Goal: Information Seeking & Learning: Learn about a topic

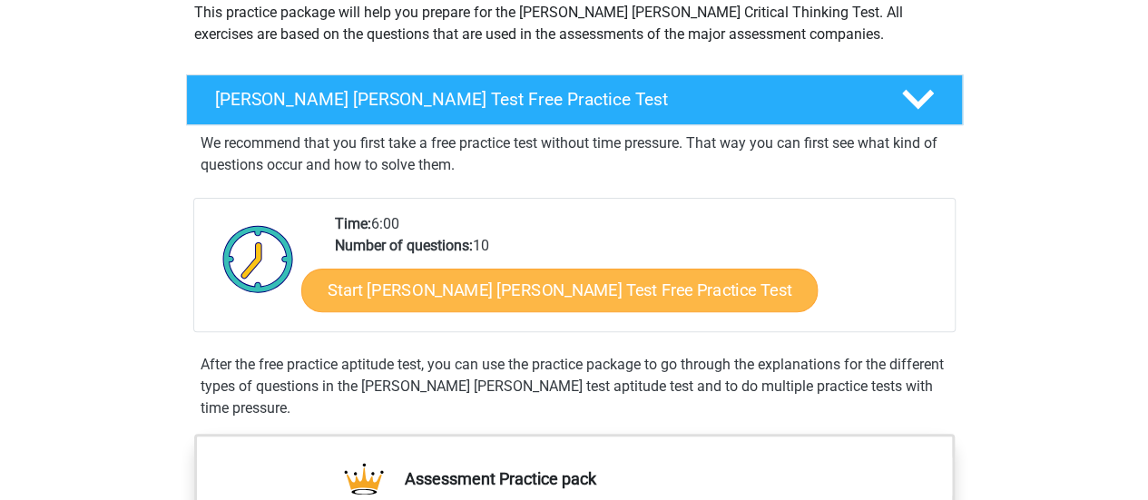
scroll to position [226, 0]
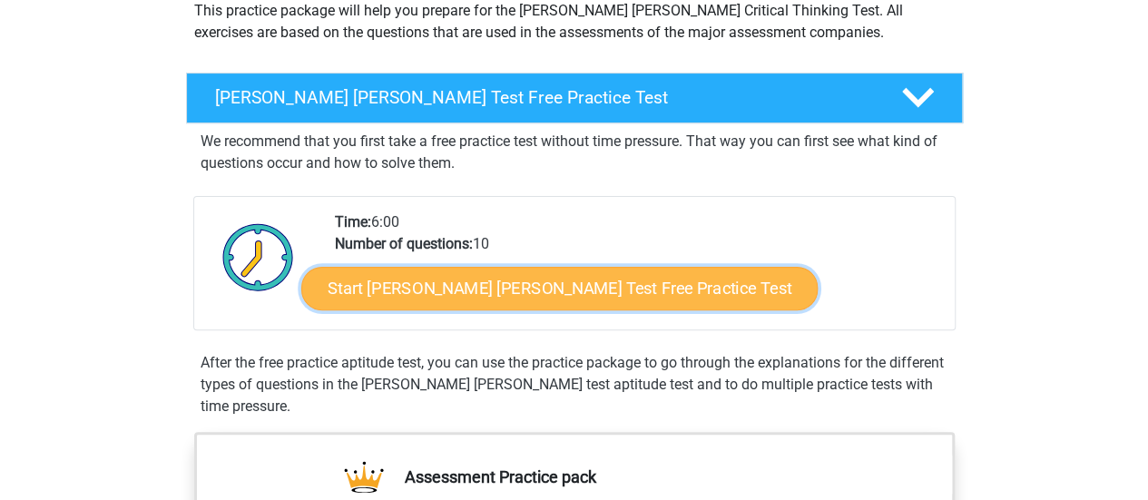
click at [463, 290] on link "Start Watson Glaser Test Free Practice Test" at bounding box center [559, 289] width 516 height 44
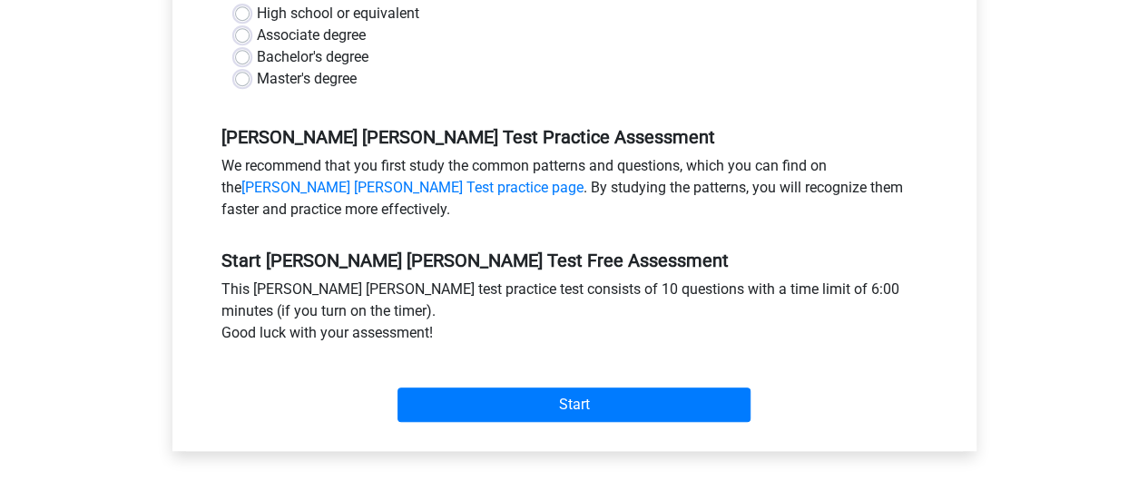
scroll to position [374, 0]
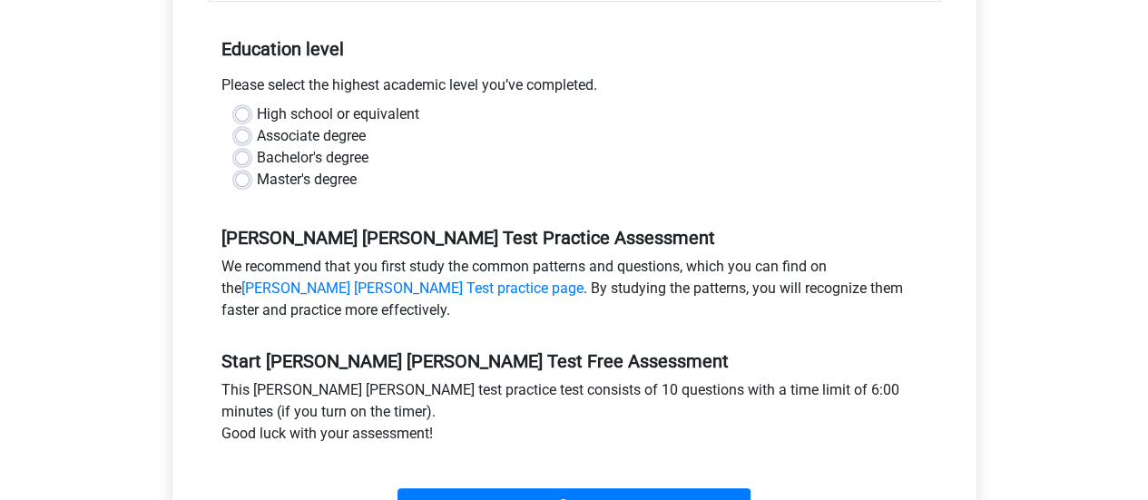
click at [322, 147] on label "Bachelor's degree" at bounding box center [313, 158] width 112 height 22
click at [250, 147] on input "Bachelor's degree" at bounding box center [242, 156] width 15 height 18
radio input "true"
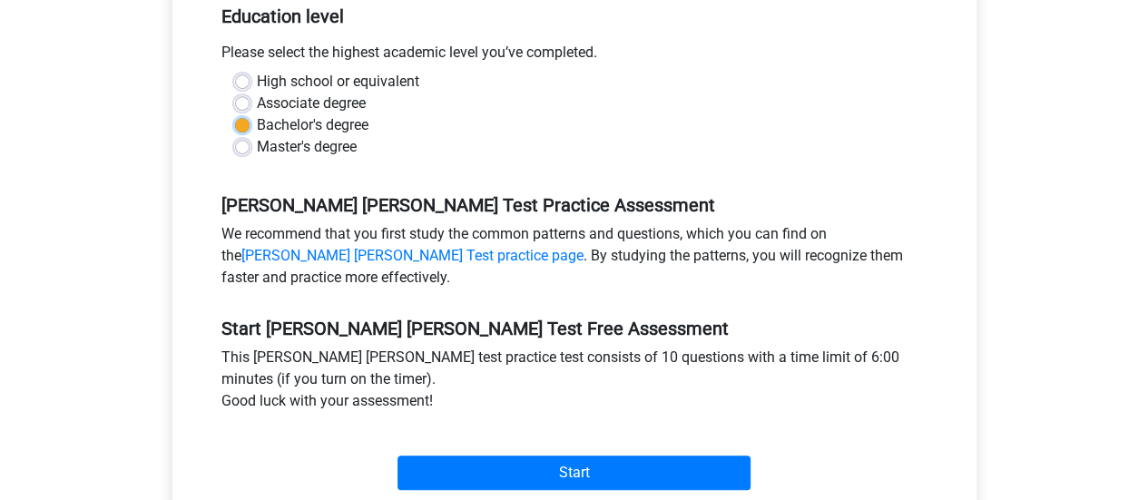
scroll to position [408, 0]
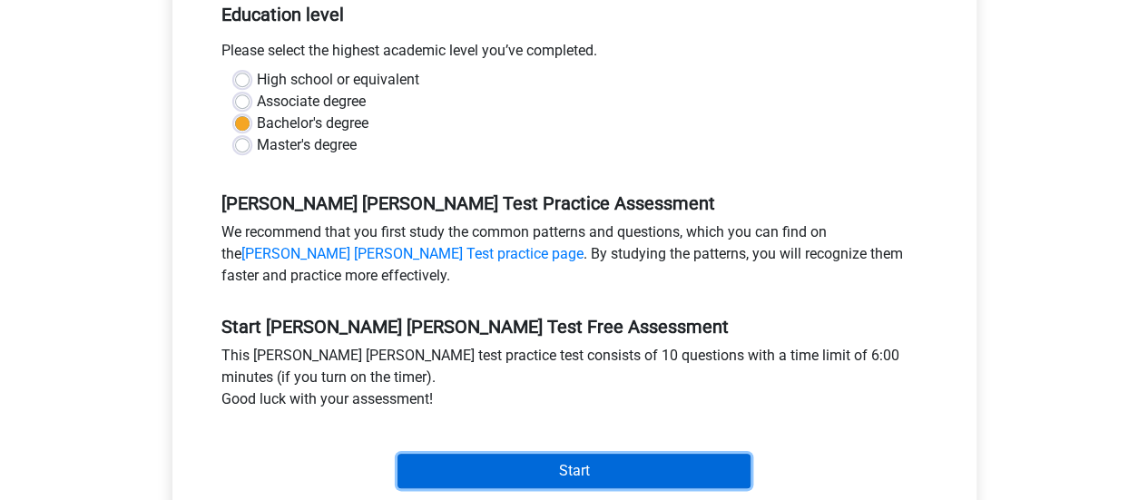
click at [617, 454] on input "Start" at bounding box center [574, 471] width 353 height 34
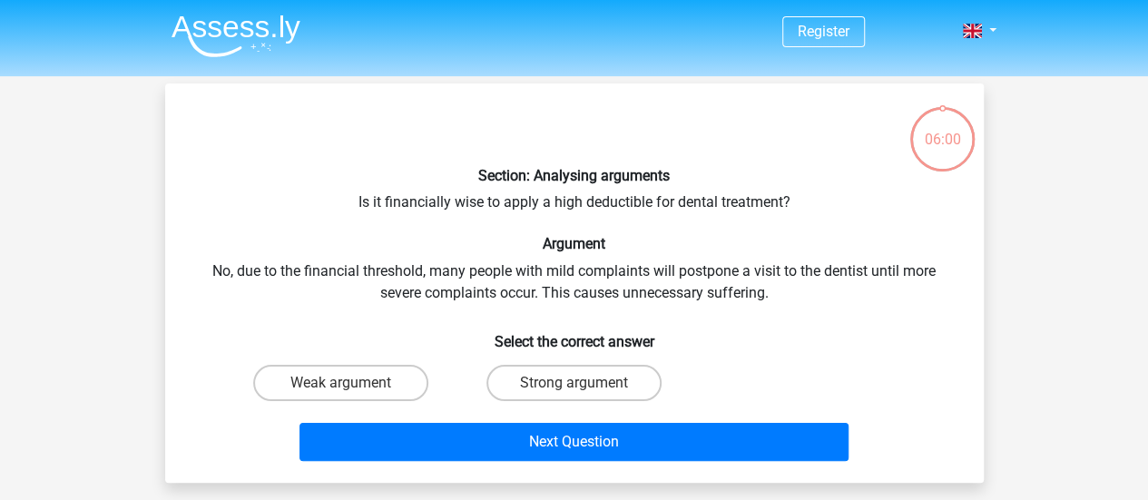
scroll to position [86, 0]
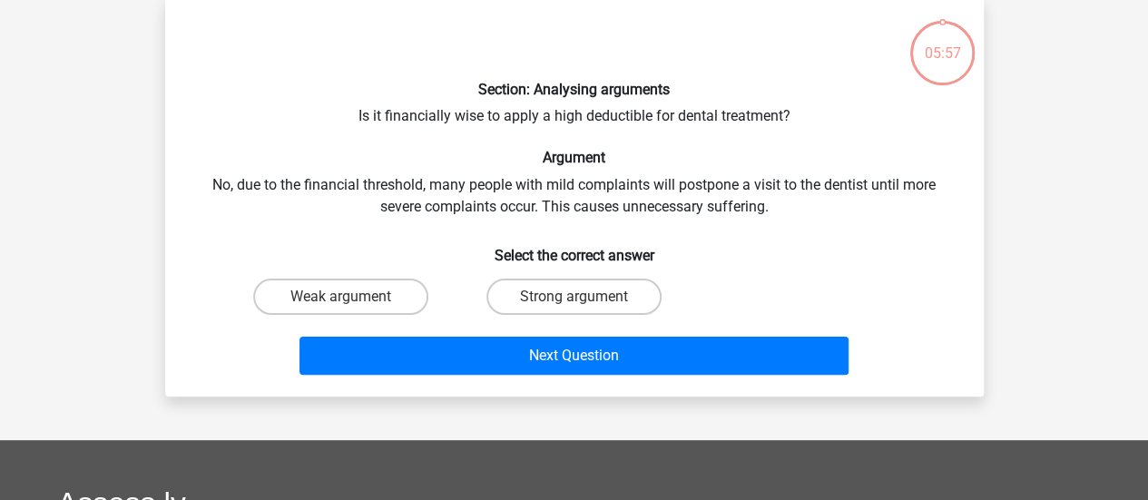
click at [440, 108] on div "Section: Analysing arguments Is it financially wise to apply a high deductible …" at bounding box center [574, 197] width 804 height 370
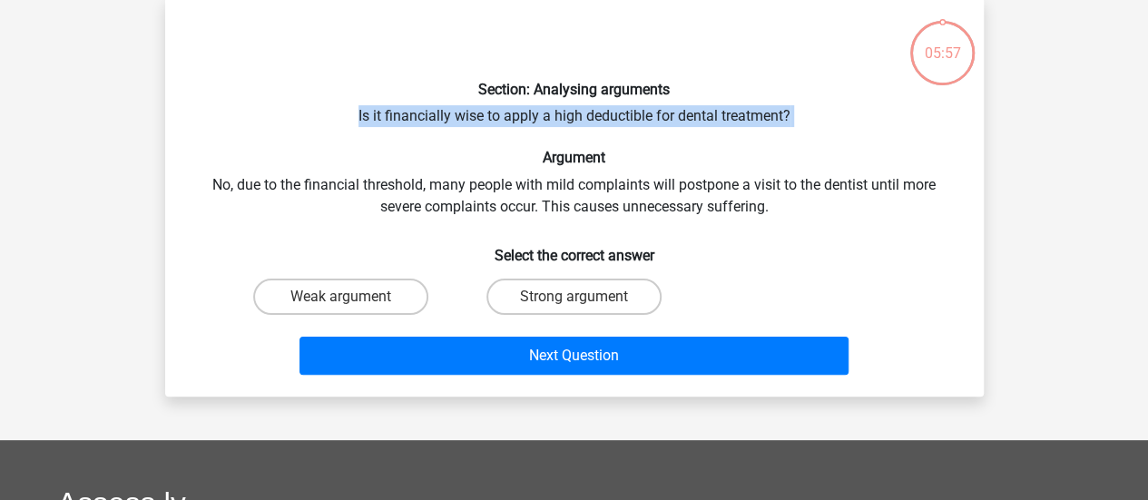
drag, startPoint x: 440, startPoint y: 108, endPoint x: 456, endPoint y: 117, distance: 17.9
click at [456, 117] on div "Section: Analysing arguments Is it financially wise to apply a high deductible …" at bounding box center [574, 197] width 804 height 370
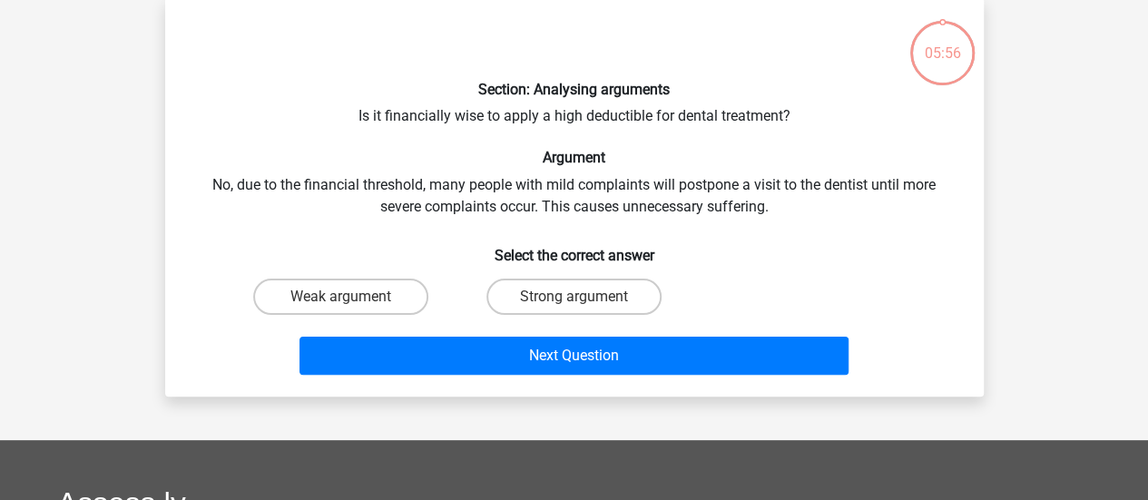
scroll to position [66, 0]
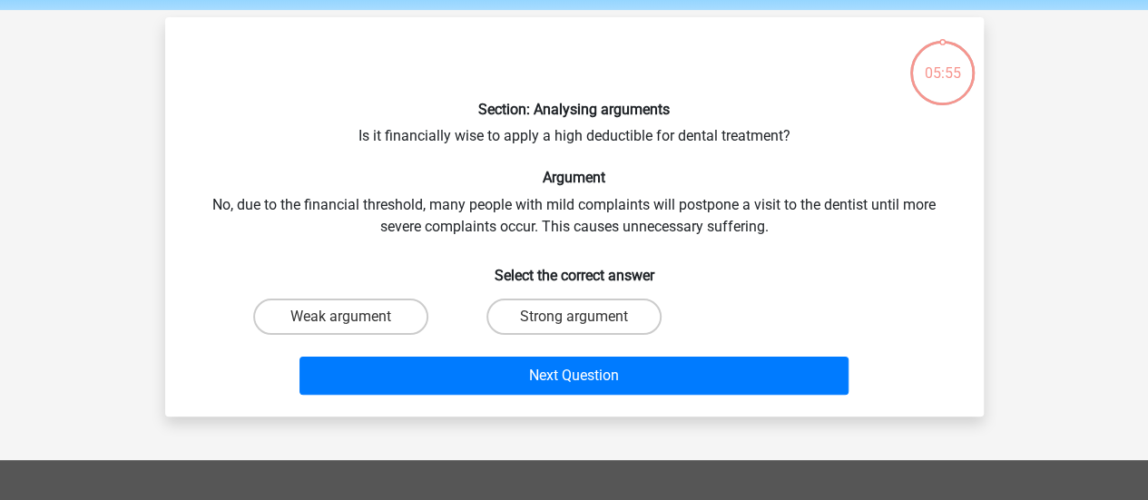
click at [470, 138] on div "Section: Analysing arguments Is it financially wise to apply a high deductible …" at bounding box center [574, 217] width 804 height 370
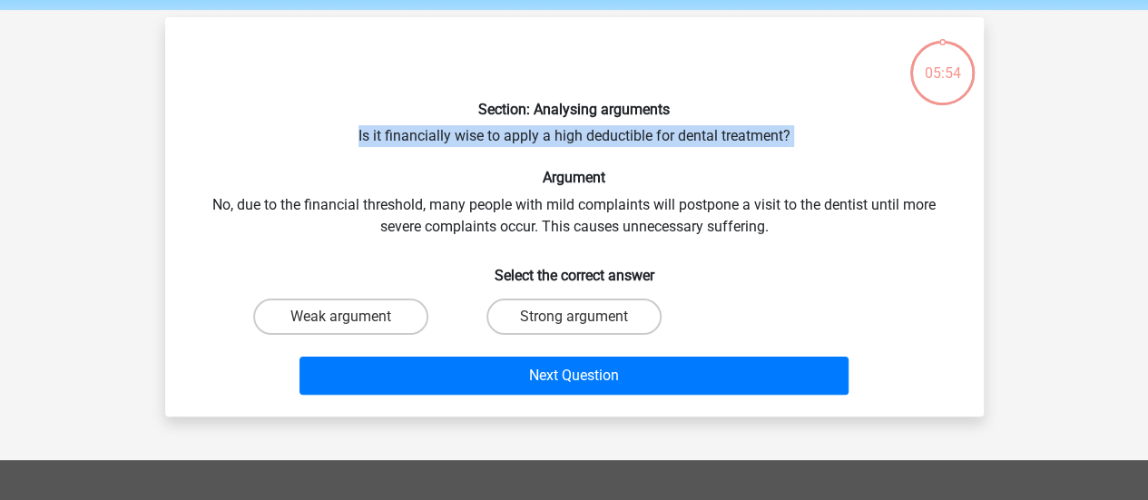
click at [470, 138] on div "Section: Analysing arguments Is it financially wise to apply a high deductible …" at bounding box center [574, 217] width 804 height 370
click at [508, 142] on div "Section: Analysing arguments Is it financially wise to apply a high deductible …" at bounding box center [574, 217] width 804 height 370
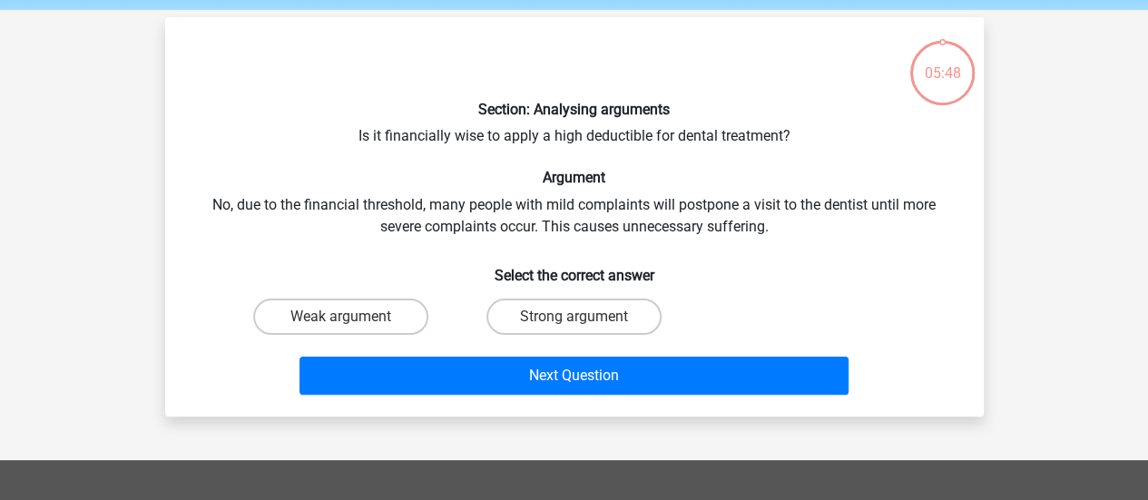
click at [668, 202] on div "Section: Analysing arguments Is it financially wise to apply a high deductible …" at bounding box center [574, 217] width 804 height 370
drag, startPoint x: 668, startPoint y: 202, endPoint x: 745, endPoint y: 215, distance: 78.2
click at [745, 215] on div "Section: Analysing arguments Is it financially wise to apply a high deductible …" at bounding box center [574, 217] width 804 height 370
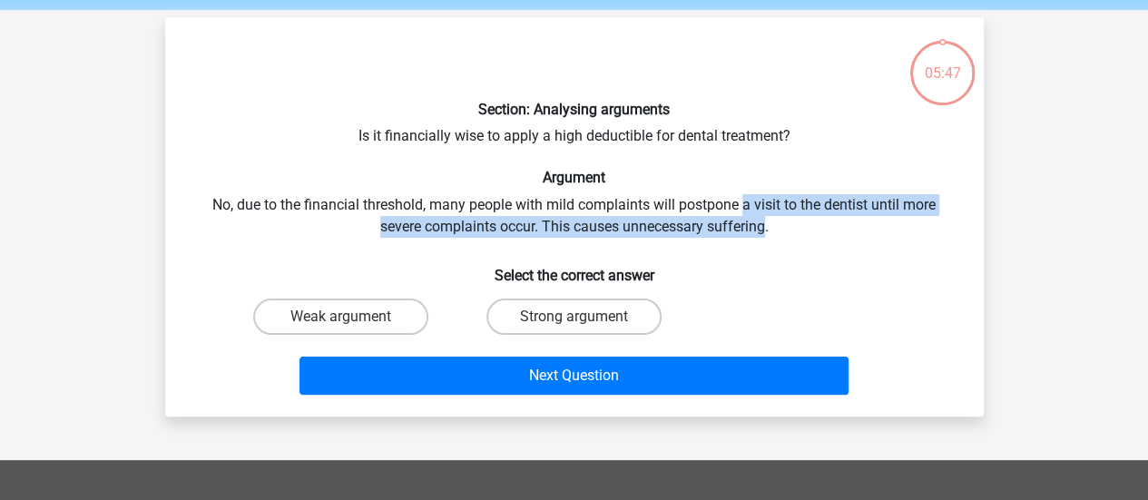
drag, startPoint x: 745, startPoint y: 215, endPoint x: 804, endPoint y: 231, distance: 61.2
click at [804, 231] on div "Section: Analysing arguments Is it financially wise to apply a high deductible …" at bounding box center [574, 217] width 804 height 370
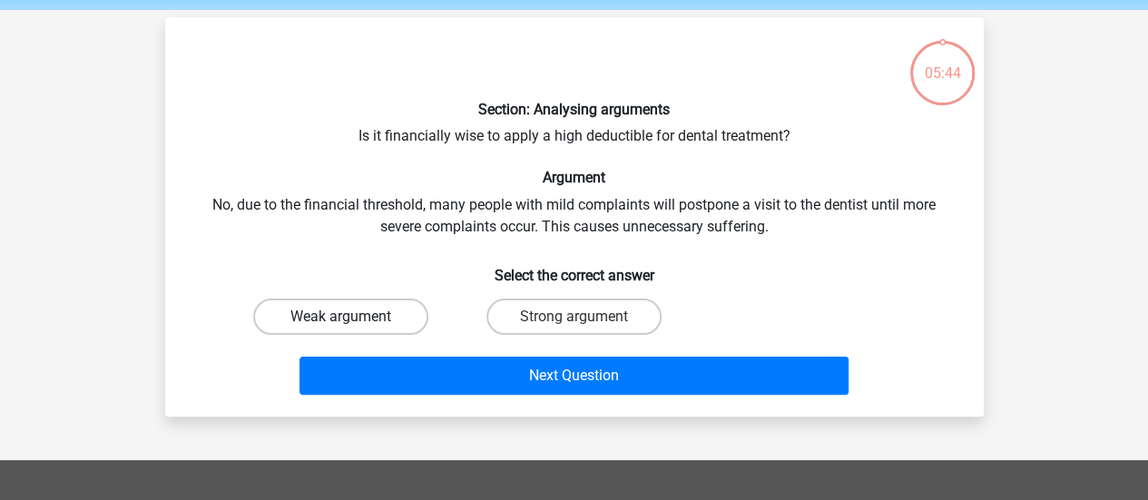
click at [356, 319] on label "Weak argument" at bounding box center [340, 317] width 175 height 36
click at [352, 319] on input "Weak argument" at bounding box center [346, 323] width 12 height 12
radio input "true"
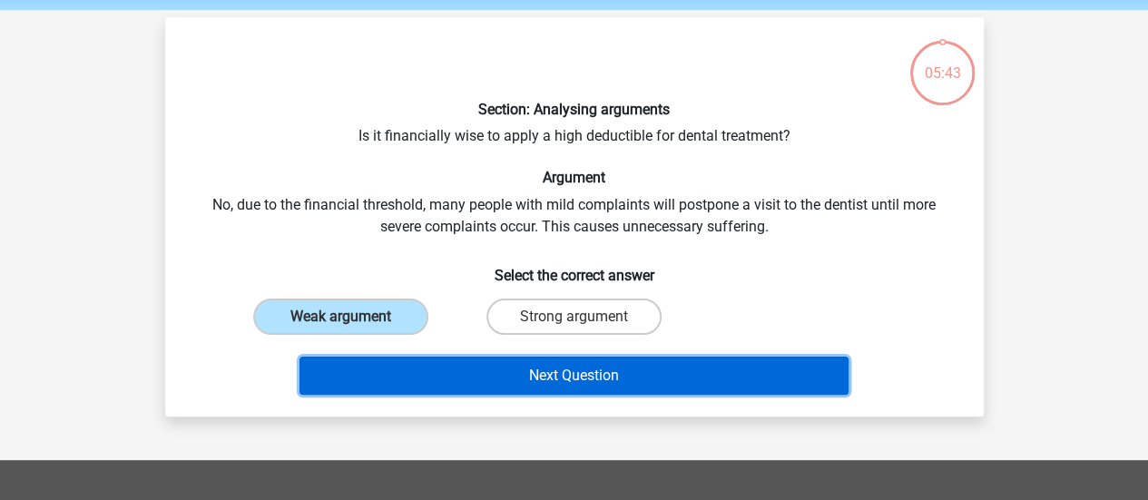
click at [485, 357] on button "Next Question" at bounding box center [574, 376] width 549 height 38
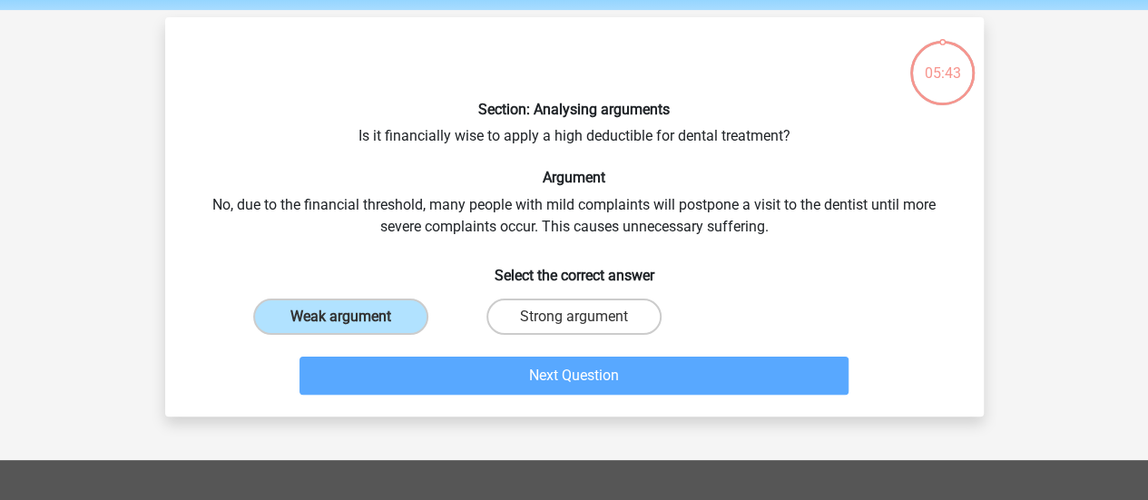
scroll to position [83, 0]
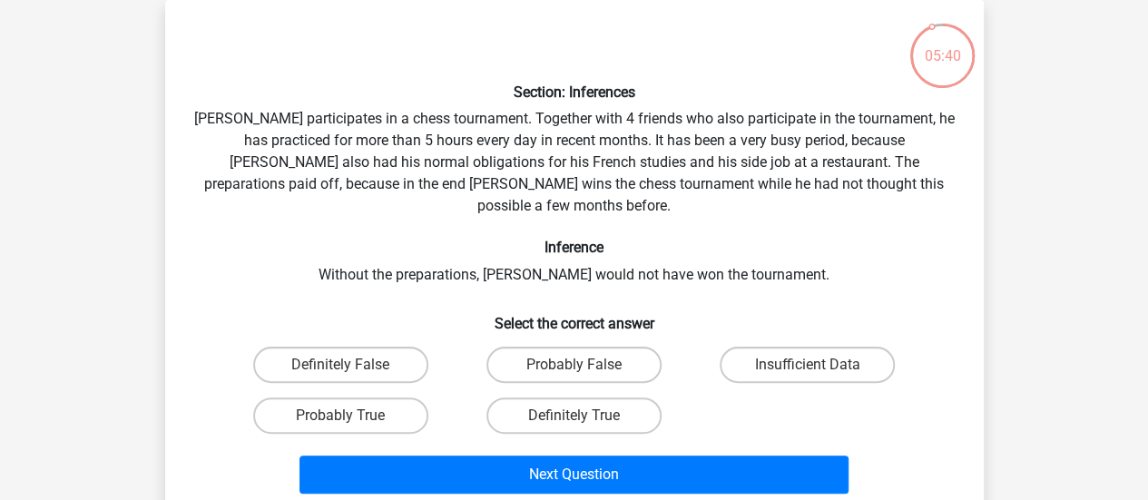
click at [354, 126] on div "Section: Inferences Pablo participates in a chess tournament. Together with 4 f…" at bounding box center [574, 258] width 804 height 486
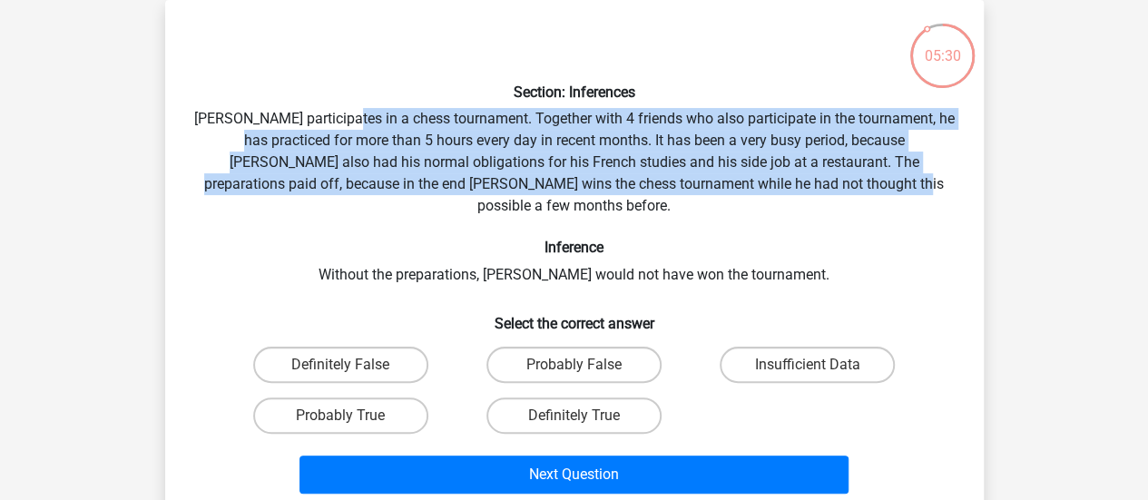
drag, startPoint x: 354, startPoint y: 126, endPoint x: 830, endPoint y: 186, distance: 479.3
click at [830, 186] on div "Section: Inferences Pablo participates in a chess tournament. Together with 4 f…" at bounding box center [574, 258] width 804 height 486
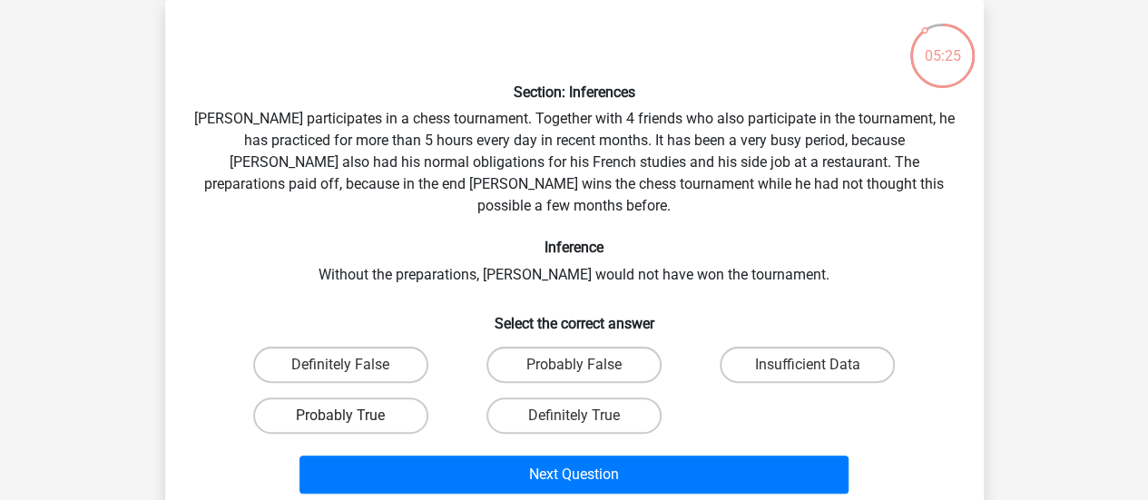
click at [408, 398] on label "Probably True" at bounding box center [340, 416] width 175 height 36
click at [352, 416] on input "Probably True" at bounding box center [346, 422] width 12 height 12
radio input "true"
click at [559, 398] on label "Definitely True" at bounding box center [573, 416] width 175 height 36
click at [574, 416] on input "Definitely True" at bounding box center [580, 422] width 12 height 12
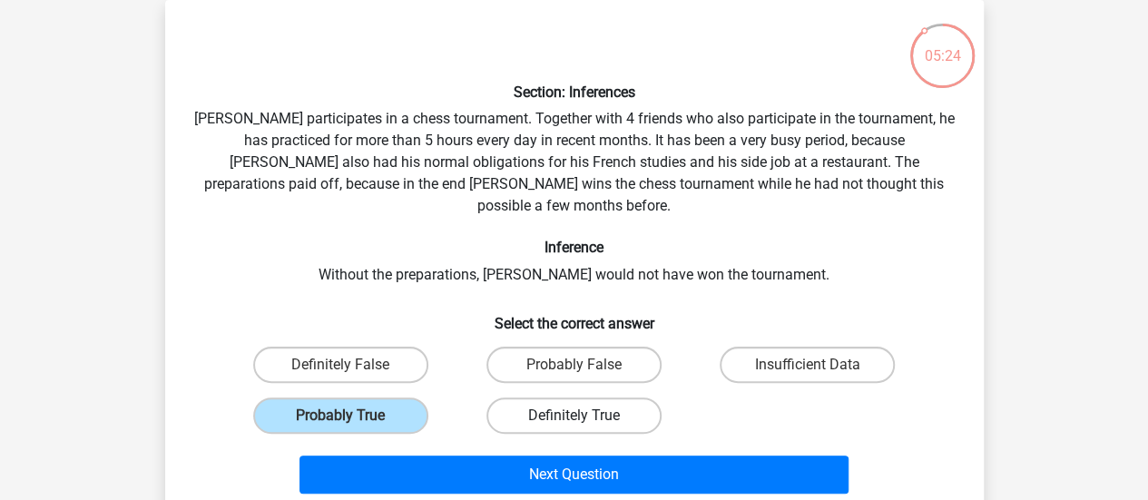
radio input "true"
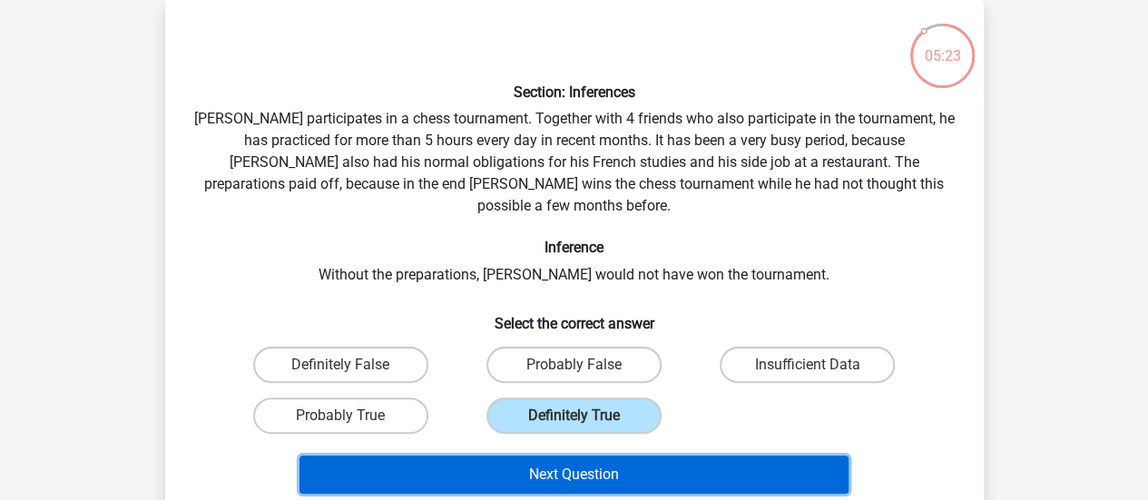
click at [552, 464] on button "Next Question" at bounding box center [574, 475] width 549 height 38
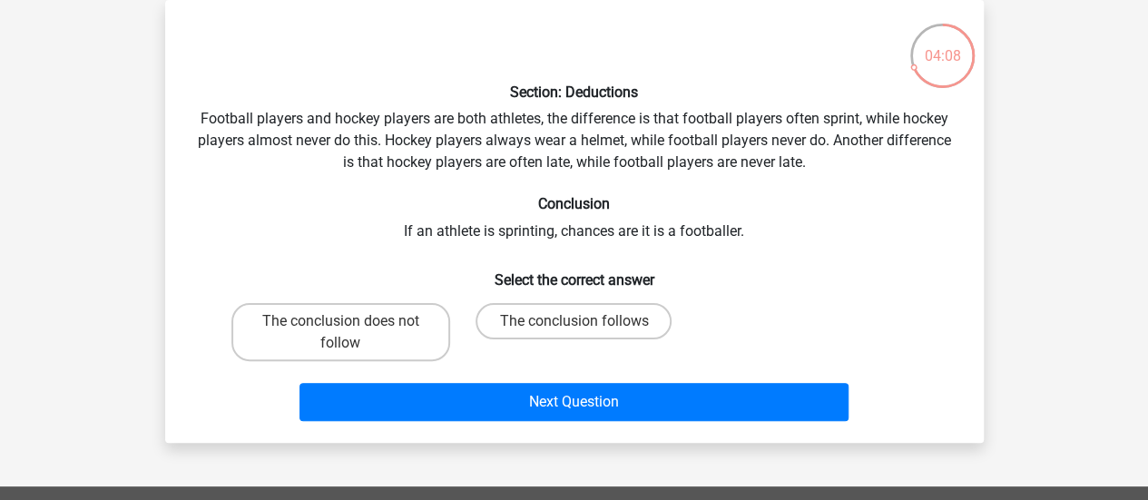
click at [479, 233] on div "Section: Deductions Football players and hockey players are both athletes, the …" at bounding box center [574, 222] width 804 height 414
drag, startPoint x: 479, startPoint y: 233, endPoint x: 505, endPoint y: 236, distance: 25.6
click at [505, 236] on div "Section: Deductions Football players and hockey players are both athletes, the …" at bounding box center [574, 222] width 804 height 414
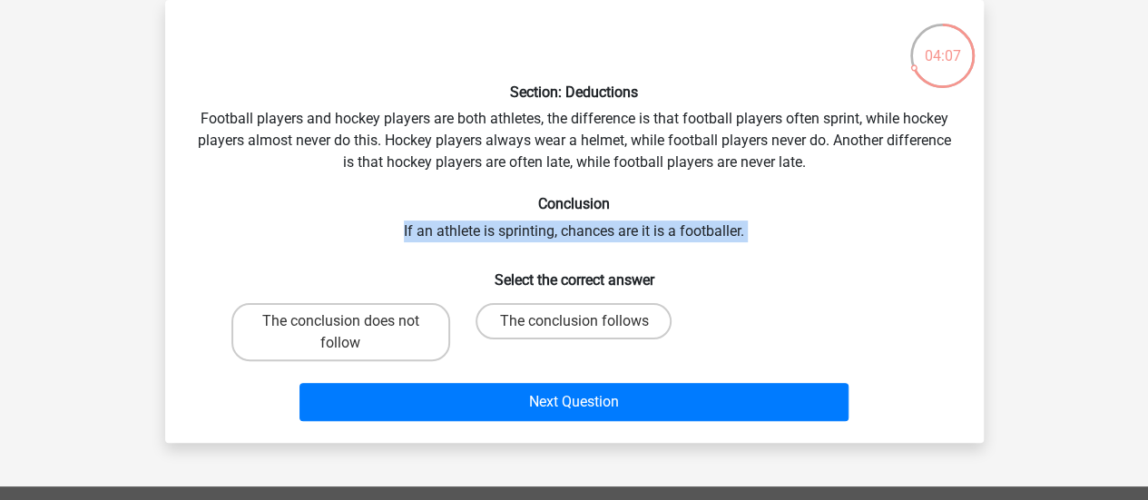
click at [505, 236] on div "Section: Deductions Football players and hockey players are both athletes, the …" at bounding box center [574, 222] width 804 height 414
click at [403, 325] on label "The conclusion does not follow" at bounding box center [340, 332] width 219 height 58
click at [352, 325] on input "The conclusion does not follow" at bounding box center [346, 327] width 12 height 12
radio input "true"
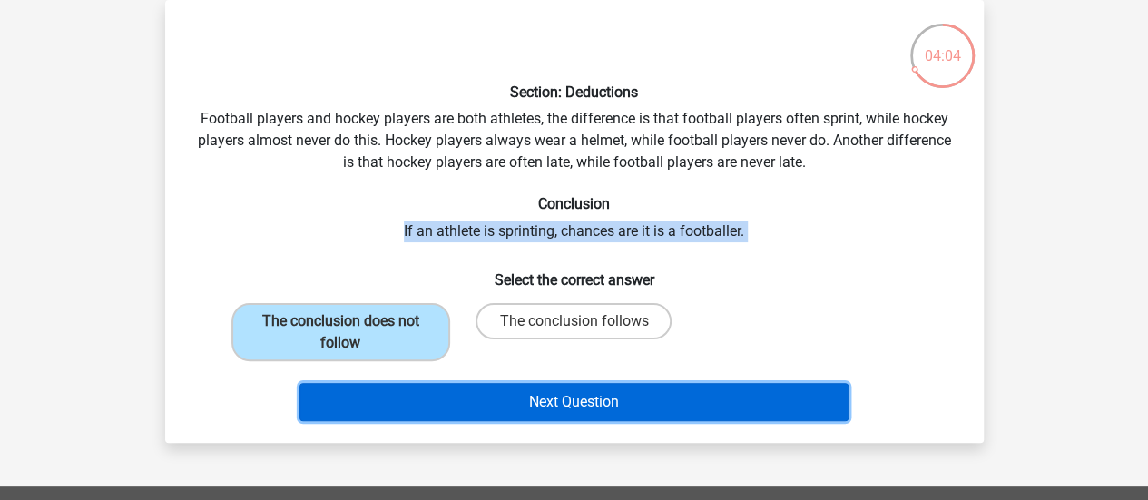
click at [545, 399] on button "Next Question" at bounding box center [574, 402] width 549 height 38
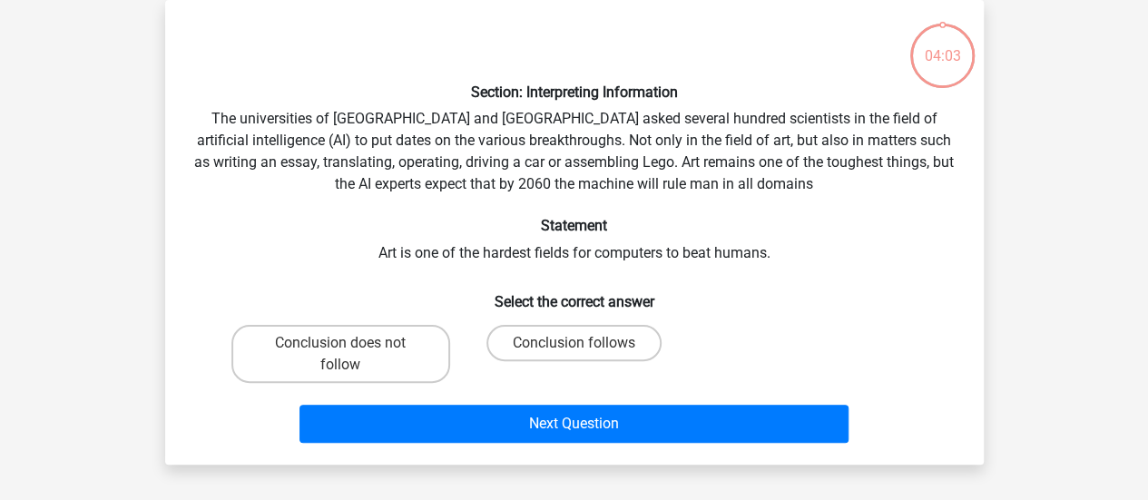
click at [617, 246] on div "Section: Interpreting Information The universities of Oxford and Yale asked sev…" at bounding box center [574, 233] width 804 height 436
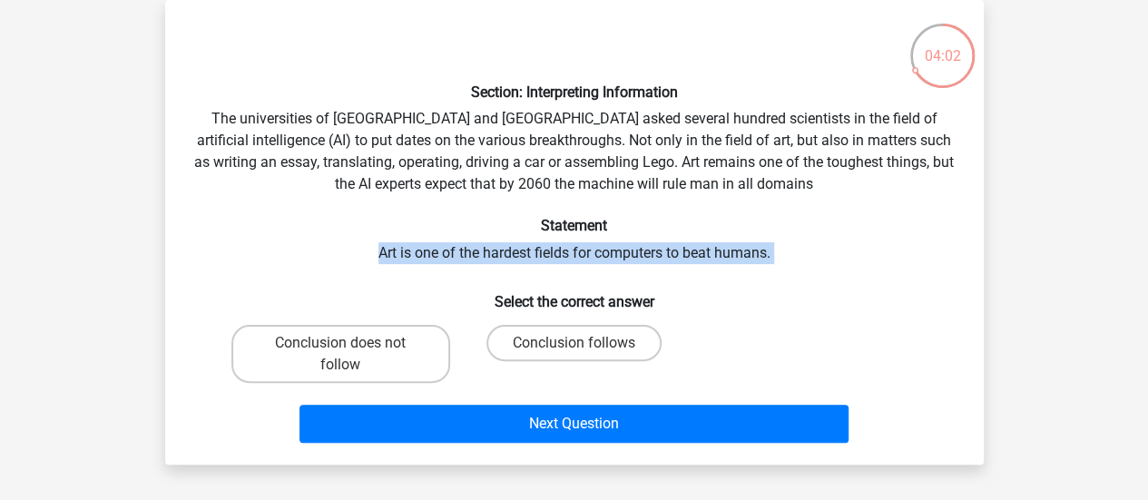
click at [617, 246] on div "Section: Interpreting Information The universities of Oxford and Yale asked sev…" at bounding box center [574, 233] width 804 height 436
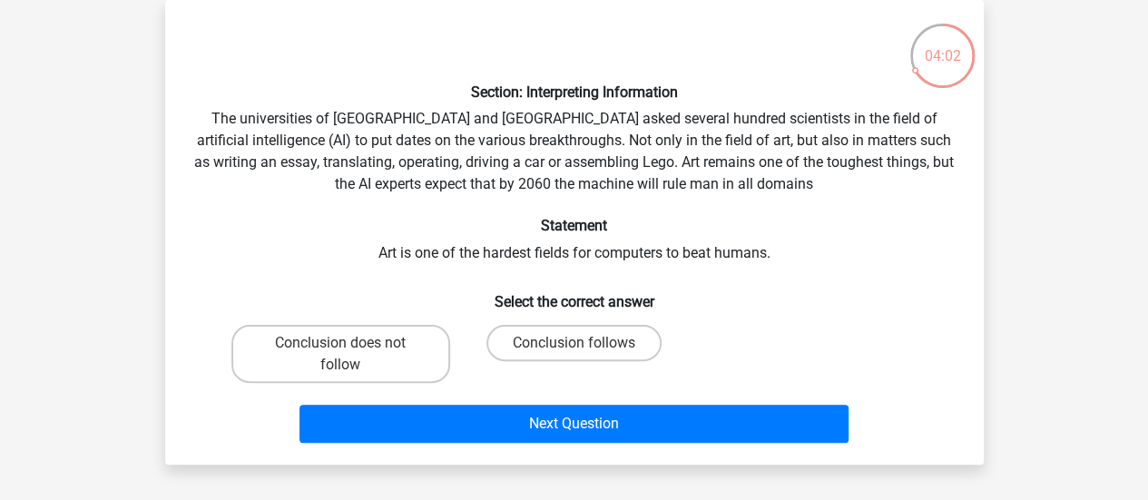
click at [501, 149] on div "Section: Interpreting Information The universities of Oxford and Yale asked sev…" at bounding box center [574, 233] width 804 height 436
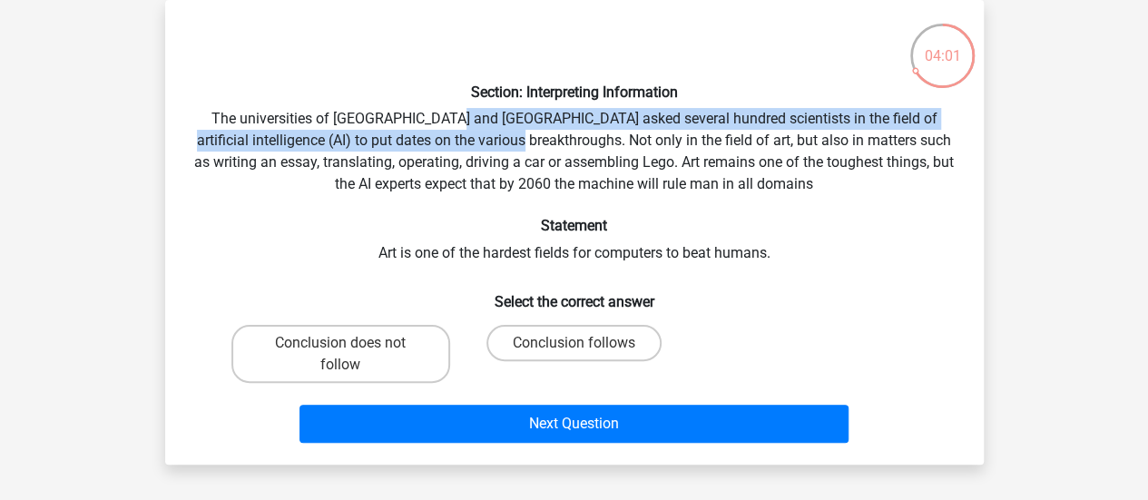
drag, startPoint x: 501, startPoint y: 149, endPoint x: 463, endPoint y: 120, distance: 47.9
click at [463, 120] on div "Section: Interpreting Information The universities of Oxford and Yale asked sev…" at bounding box center [574, 233] width 804 height 436
drag, startPoint x: 463, startPoint y: 120, endPoint x: 473, endPoint y: 141, distance: 23.1
click at [473, 141] on div "Section: Interpreting Information The universities of Oxford and Yale asked sev…" at bounding box center [574, 233] width 804 height 436
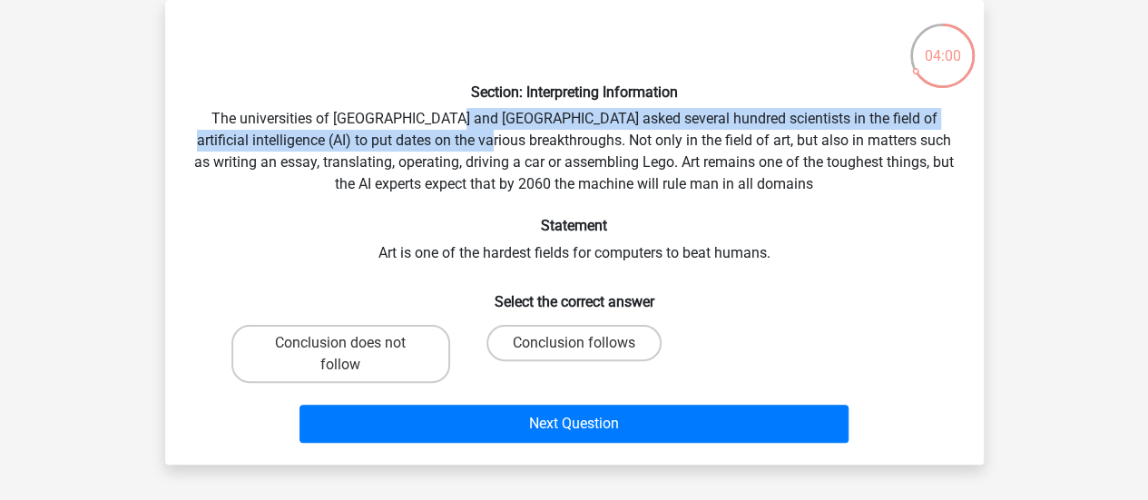
click at [473, 141] on div "Section: Interpreting Information The universities of Oxford and Yale asked sev…" at bounding box center [574, 233] width 804 height 436
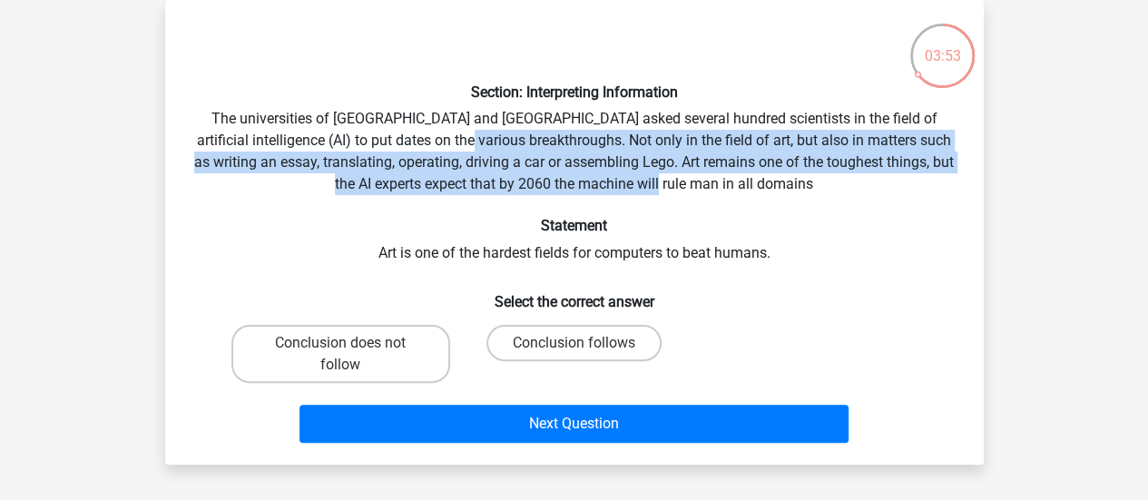
drag, startPoint x: 473, startPoint y: 141, endPoint x: 747, endPoint y: 182, distance: 277.3
click at [747, 182] on div "Section: Interpreting Information The universities of Oxford and Yale asked sev…" at bounding box center [574, 233] width 804 height 436
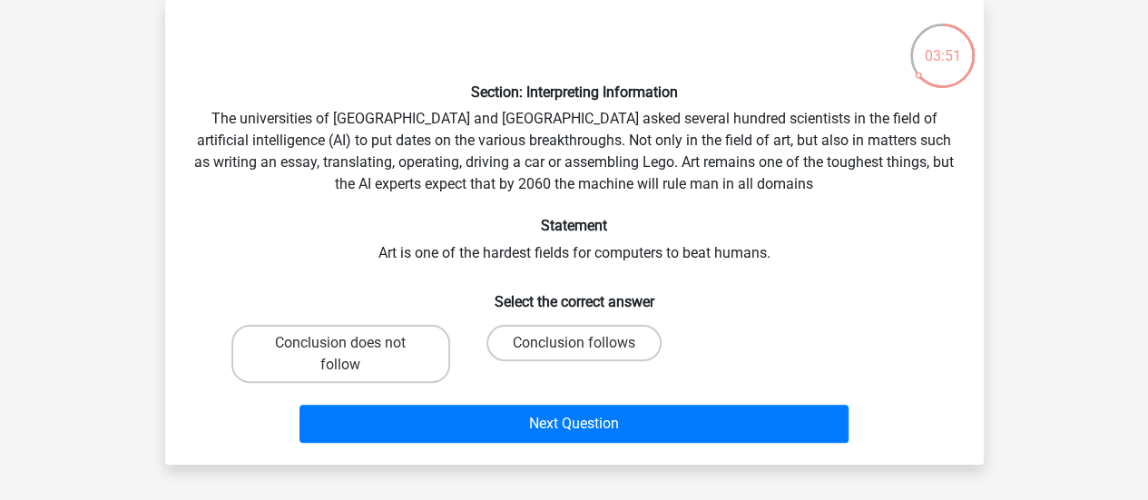
click at [656, 244] on div "Section: Interpreting Information The universities of Oxford and Yale asked sev…" at bounding box center [574, 233] width 804 height 436
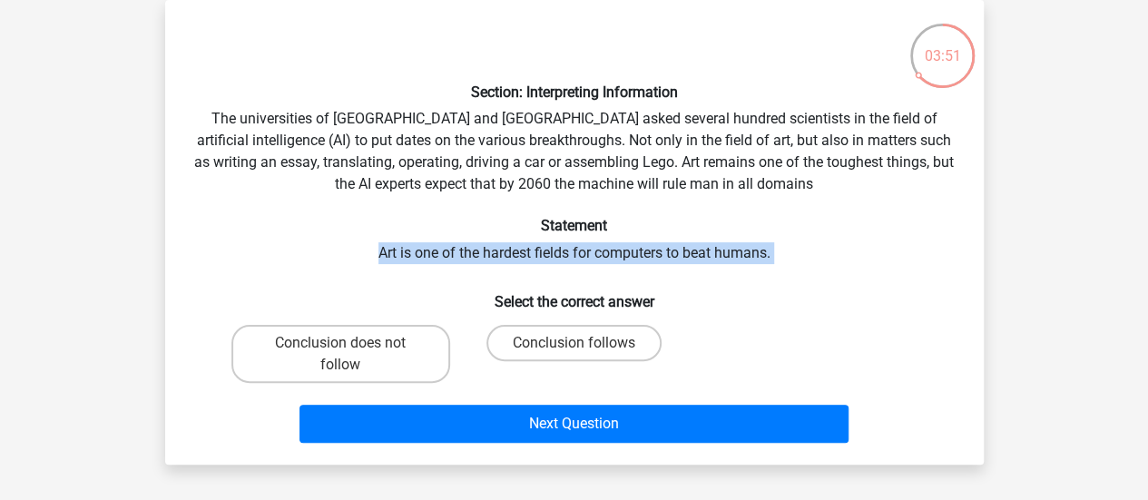
click at [656, 244] on div "Section: Interpreting Information The universities of Oxford and Yale asked sev…" at bounding box center [574, 233] width 804 height 436
click at [675, 259] on div "Section: Interpreting Information The universities of Oxford and Yale asked sev…" at bounding box center [574, 233] width 804 height 436
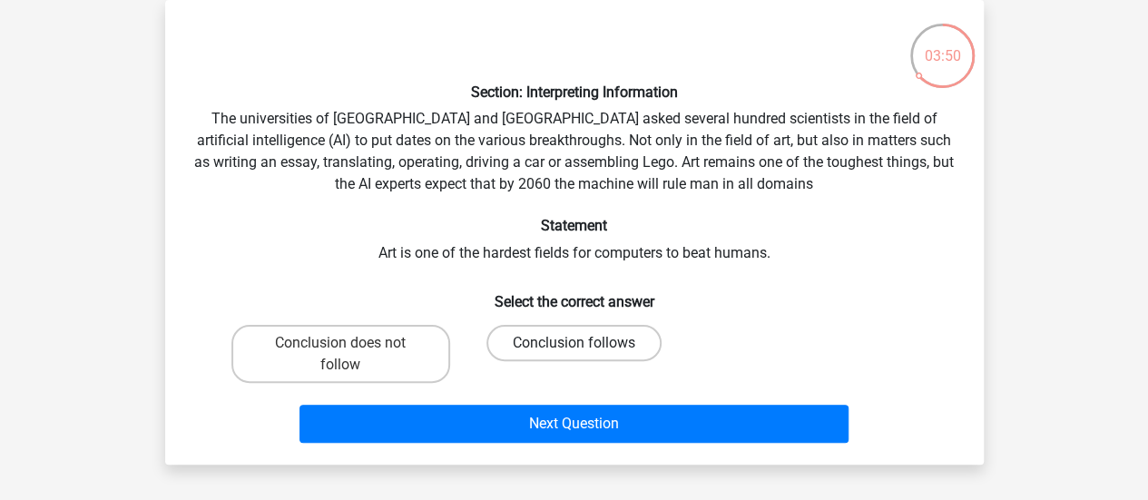
click at [568, 347] on label "Conclusion follows" at bounding box center [573, 343] width 175 height 36
click at [574, 347] on input "Conclusion follows" at bounding box center [580, 349] width 12 height 12
radio input "true"
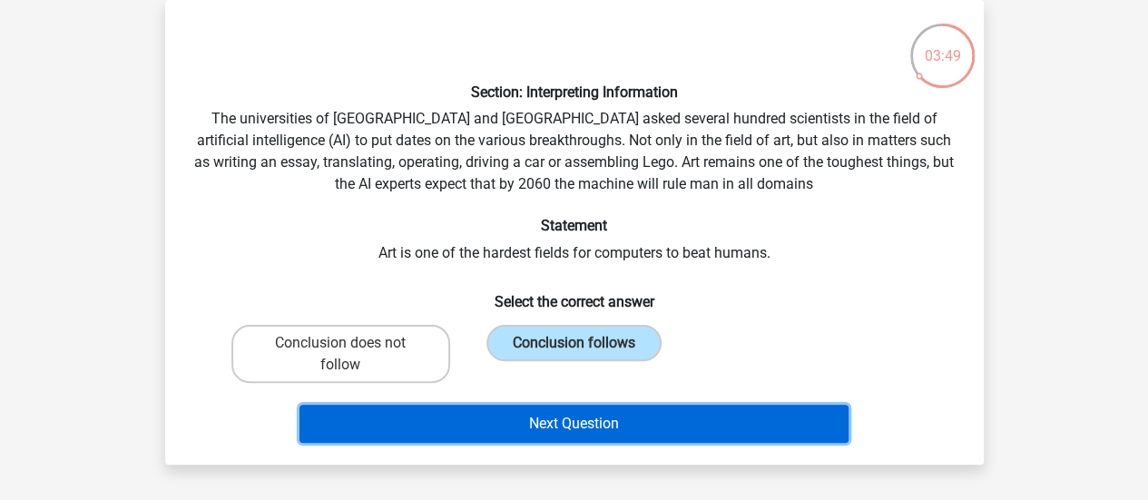
click at [583, 424] on button "Next Question" at bounding box center [574, 424] width 549 height 38
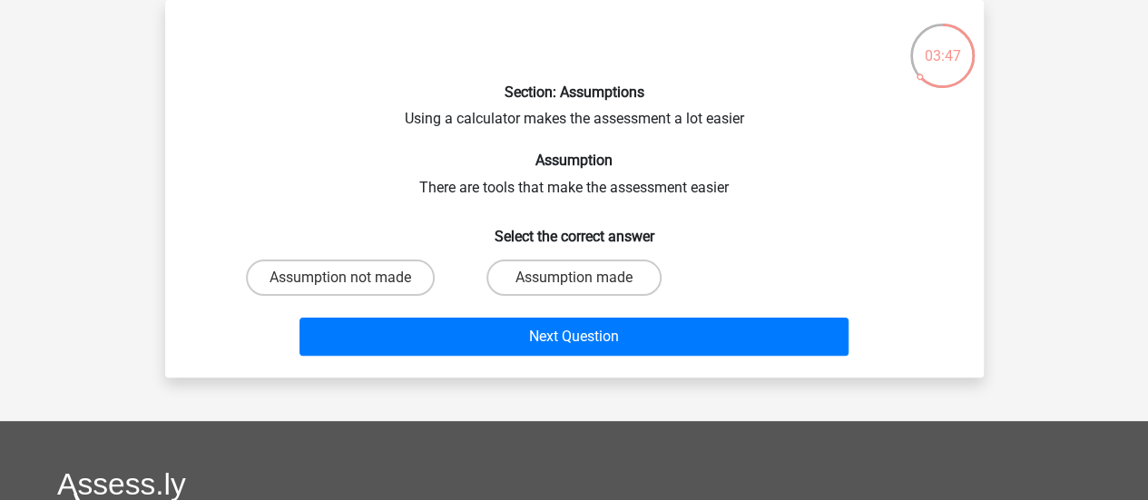
click at [529, 113] on div "Section: Assumptions Using a calculator makes the assessment a lot easier Assum…" at bounding box center [574, 189] width 804 height 349
click at [584, 132] on div "Section: Assumptions Using a calculator makes the assessment a lot easier Assum…" at bounding box center [574, 189] width 804 height 349
click at [549, 182] on div "Section: Assumptions Using a calculator makes the assessment a lot easier Assum…" at bounding box center [574, 189] width 804 height 349
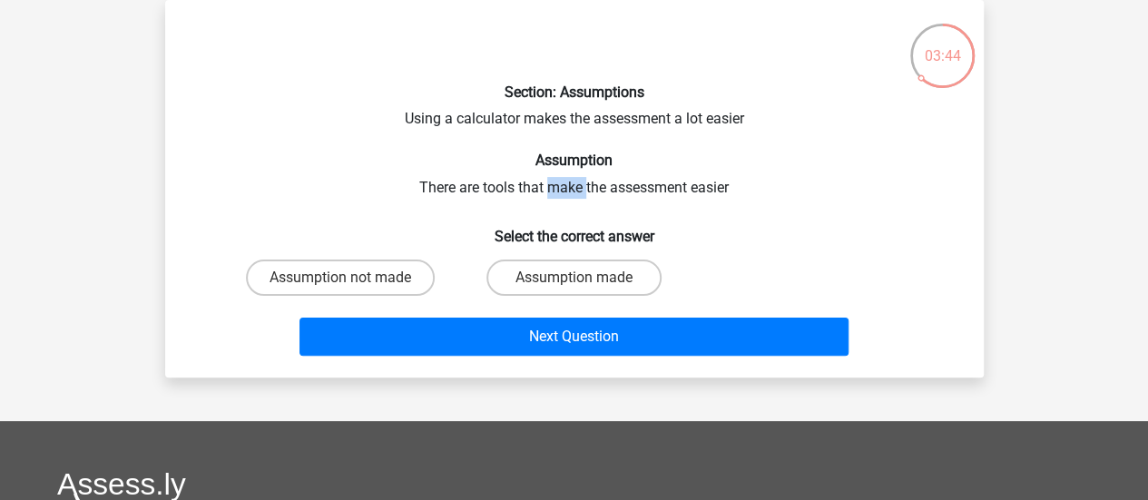
click at [549, 182] on div "Section: Assumptions Using a calculator makes the assessment a lot easier Assum…" at bounding box center [574, 189] width 804 height 349
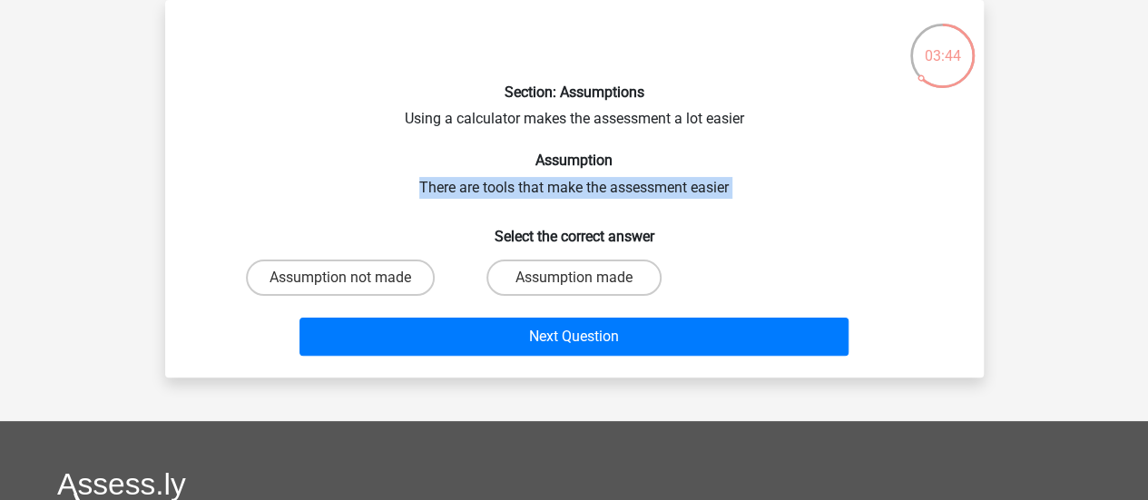
click at [549, 182] on div "Section: Assumptions Using a calculator makes the assessment a lot easier Assum…" at bounding box center [574, 189] width 804 height 349
click at [583, 184] on div "Section: Assumptions Using a calculator makes the assessment a lot easier Assum…" at bounding box center [574, 189] width 804 height 349
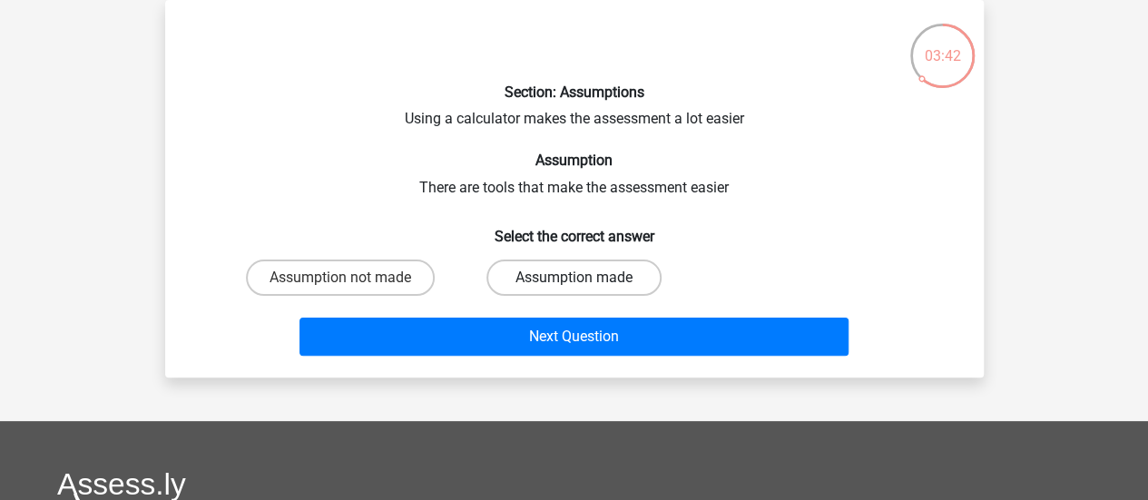
click at [517, 278] on label "Assumption made" at bounding box center [573, 278] width 175 height 36
click at [574, 278] on input "Assumption made" at bounding box center [580, 284] width 12 height 12
radio input "true"
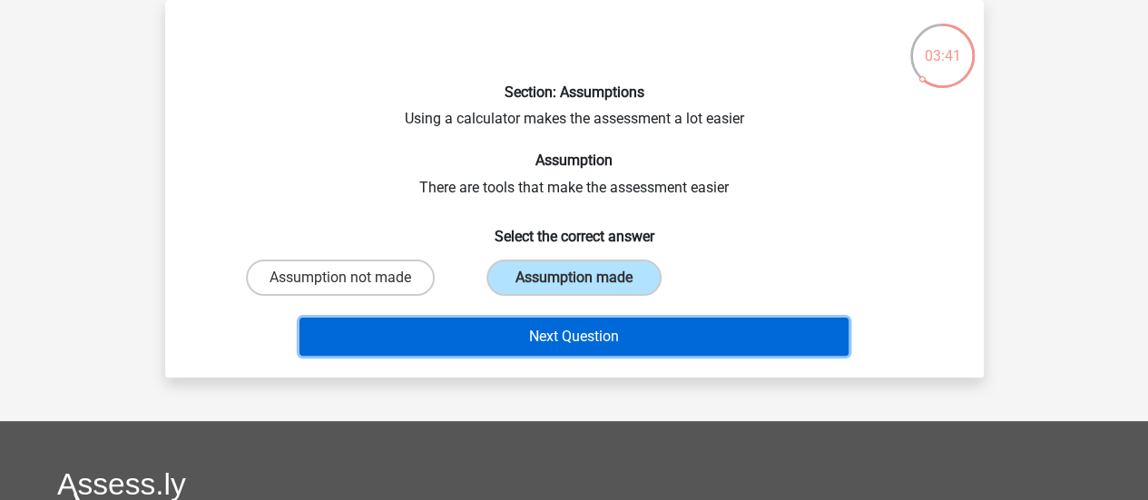
click at [477, 341] on button "Next Question" at bounding box center [574, 337] width 549 height 38
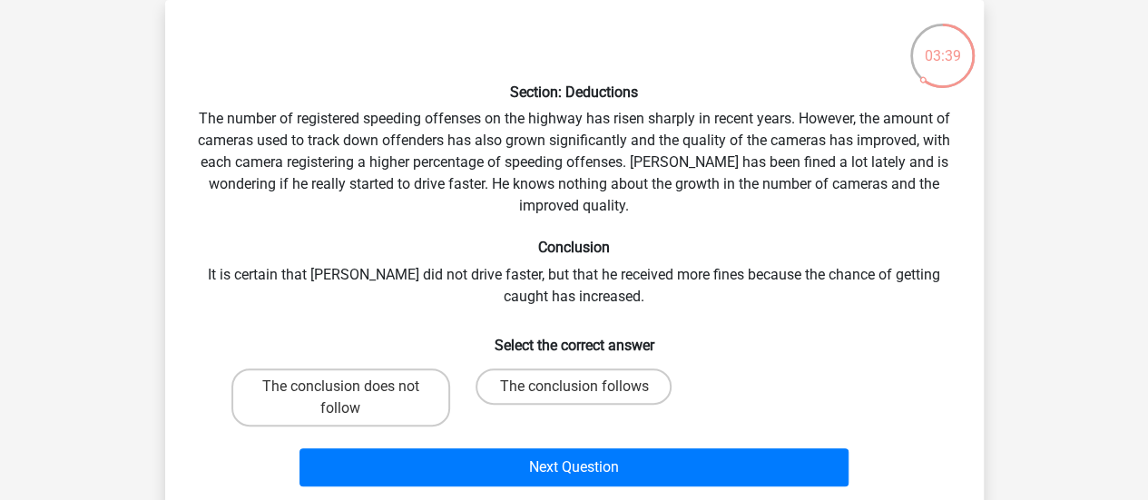
click at [312, 119] on div "Section: Deductions The number of registered speeding offenses on the highway h…" at bounding box center [574, 254] width 804 height 479
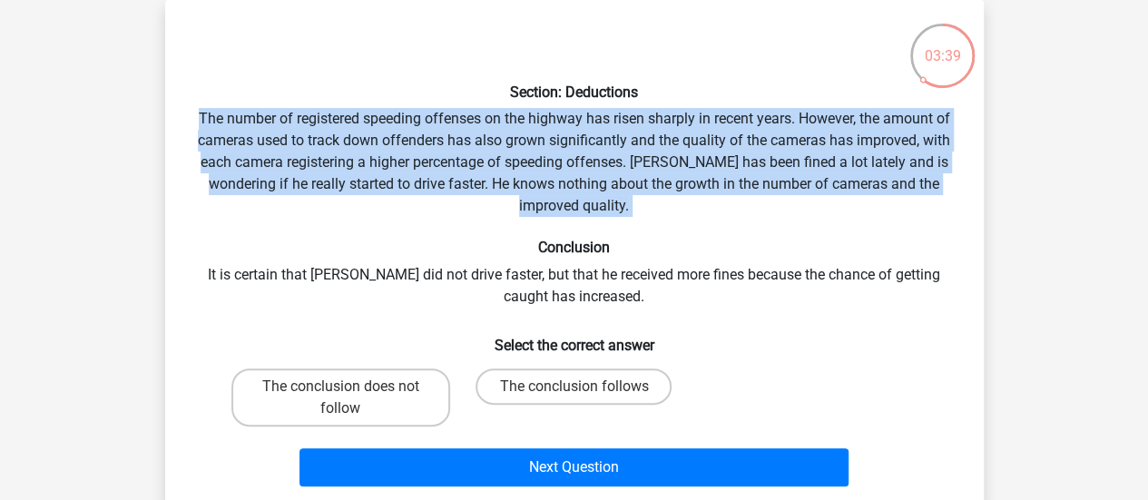
click at [312, 119] on div "Section: Deductions The number of registered speeding offenses on the highway h…" at bounding box center [574, 254] width 804 height 479
click at [351, 123] on div "Section: Deductions The number of registered speeding offenses on the highway h…" at bounding box center [574, 254] width 804 height 479
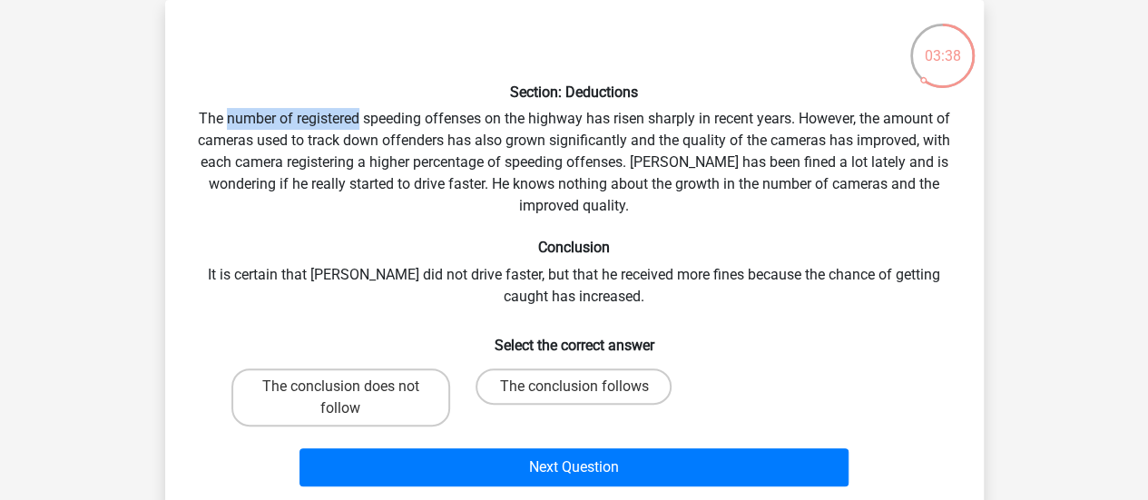
drag, startPoint x: 351, startPoint y: 123, endPoint x: 261, endPoint y: 126, distance: 89.9
click at [261, 126] on div "Section: Deductions The number of registered speeding offenses on the highway h…" at bounding box center [574, 254] width 804 height 479
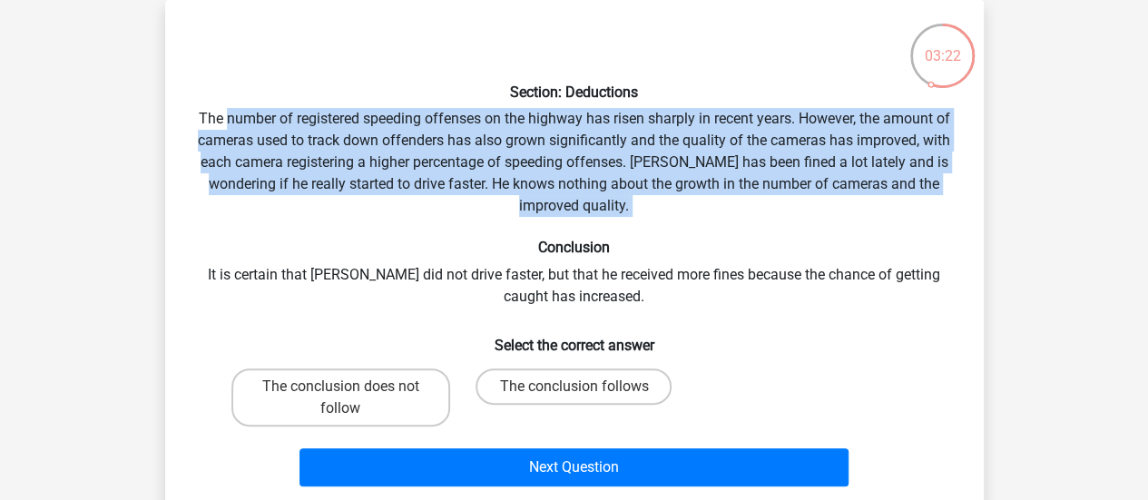
drag, startPoint x: 261, startPoint y: 126, endPoint x: 706, endPoint y: 206, distance: 451.8
click at [706, 206] on div "Section: Deductions The number of registered speeding offenses on the highway h…" at bounding box center [574, 254] width 804 height 479
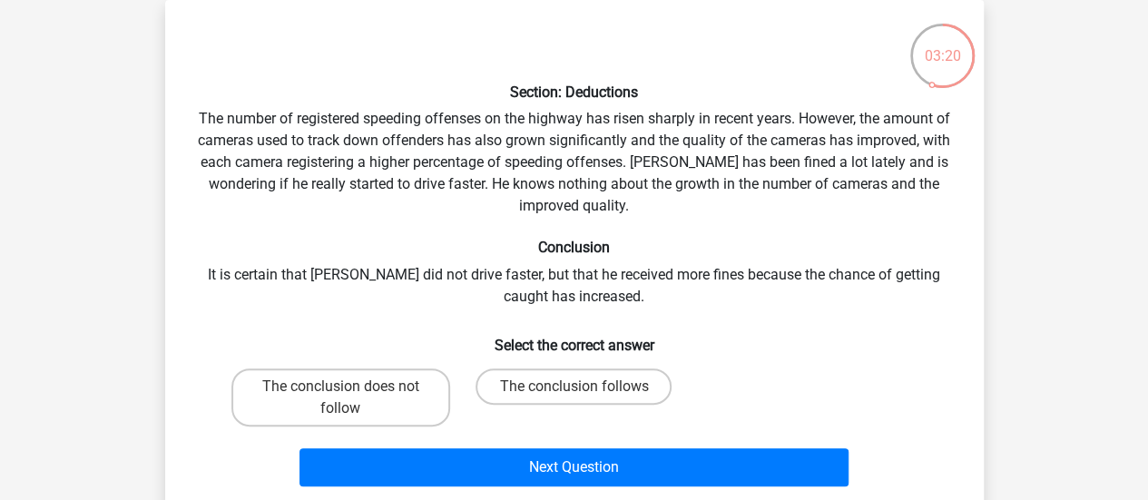
click at [579, 271] on div "Section: Deductions The number of registered speeding offenses on the highway h…" at bounding box center [574, 254] width 804 height 479
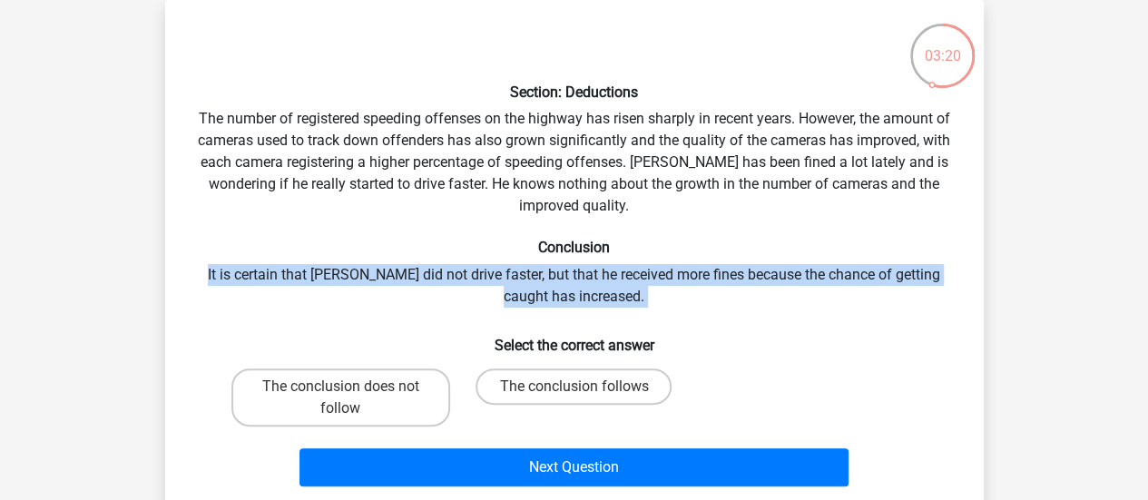
click at [579, 271] on div "Section: Deductions The number of registered speeding offenses on the highway h…" at bounding box center [574, 254] width 804 height 479
click at [595, 275] on div "Section: Deductions The number of registered speeding offenses on the highway h…" at bounding box center [574, 254] width 804 height 479
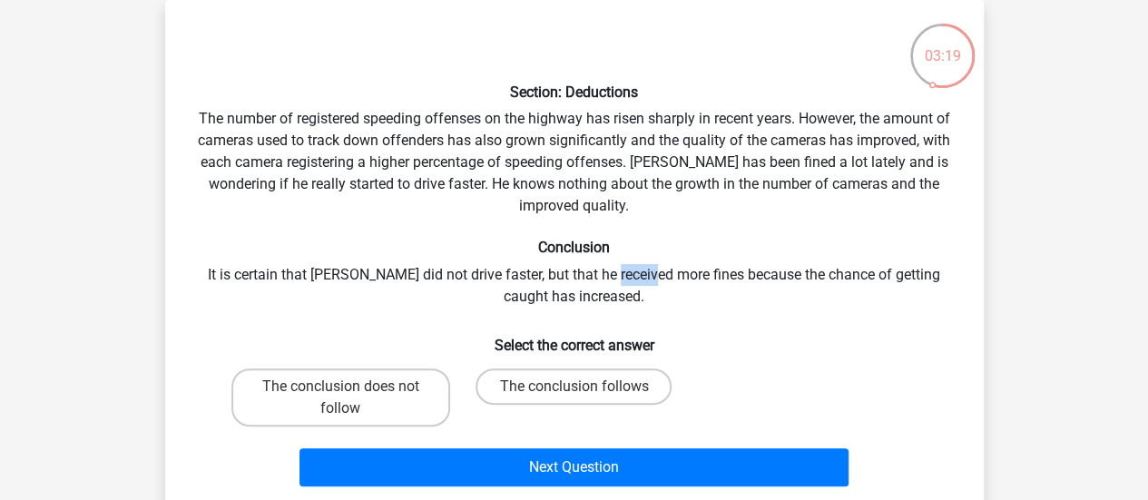
drag, startPoint x: 595, startPoint y: 275, endPoint x: 635, endPoint y: 280, distance: 40.3
click at [635, 280] on div "Section: Deductions The number of registered speeding offenses on the highway h…" at bounding box center [574, 254] width 804 height 479
drag, startPoint x: 635, startPoint y: 280, endPoint x: 473, endPoint y: 268, distance: 163.0
click at [473, 268] on div "Section: Deductions The number of registered speeding offenses on the highway h…" at bounding box center [574, 254] width 804 height 479
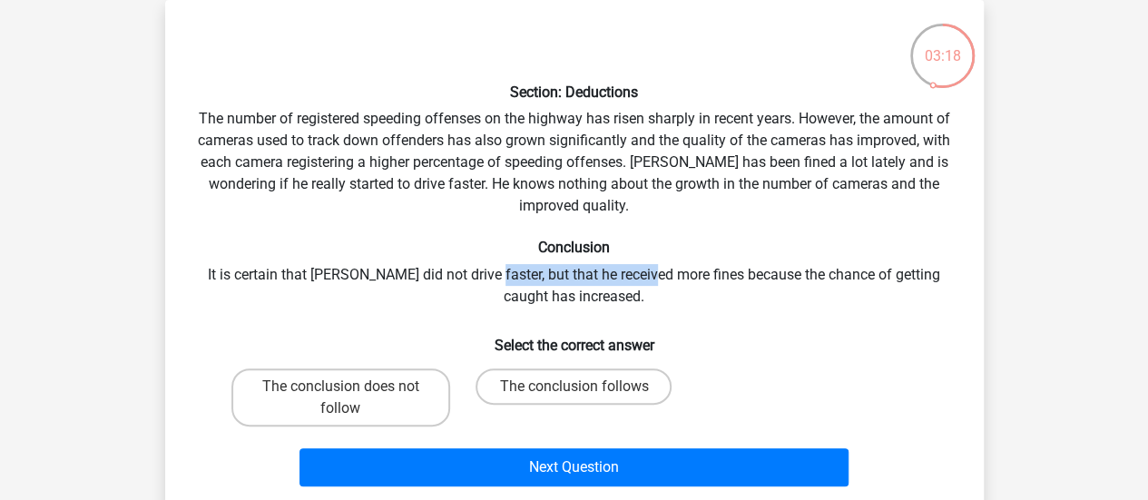
click at [473, 268] on div "Section: Deductions The number of registered speeding offenses on the highway h…" at bounding box center [574, 254] width 804 height 479
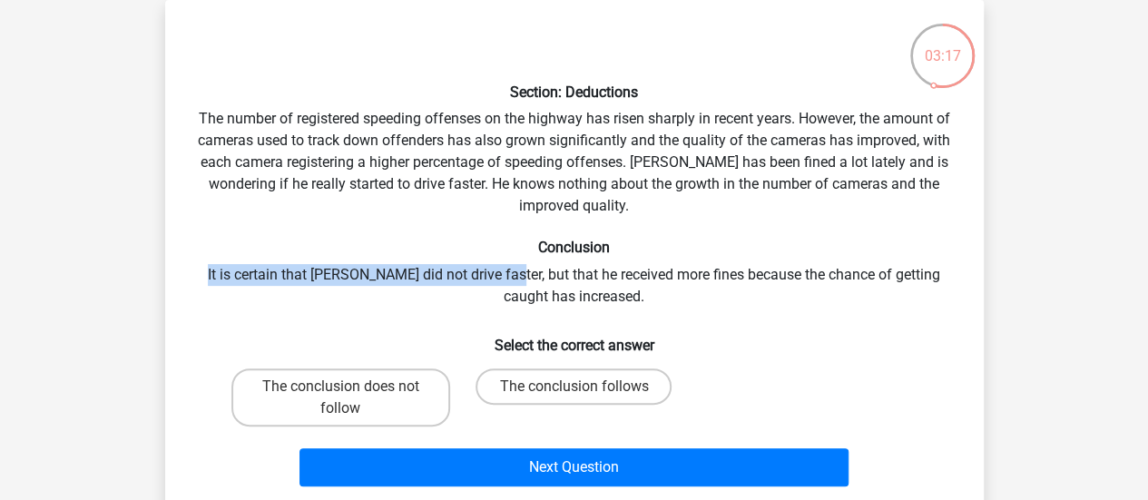
drag, startPoint x: 473, startPoint y: 268, endPoint x: 759, endPoint y: 256, distance: 286.1
click at [759, 256] on div "Section: Deductions The number of registered speeding offenses on the highway h…" at bounding box center [574, 254] width 804 height 479
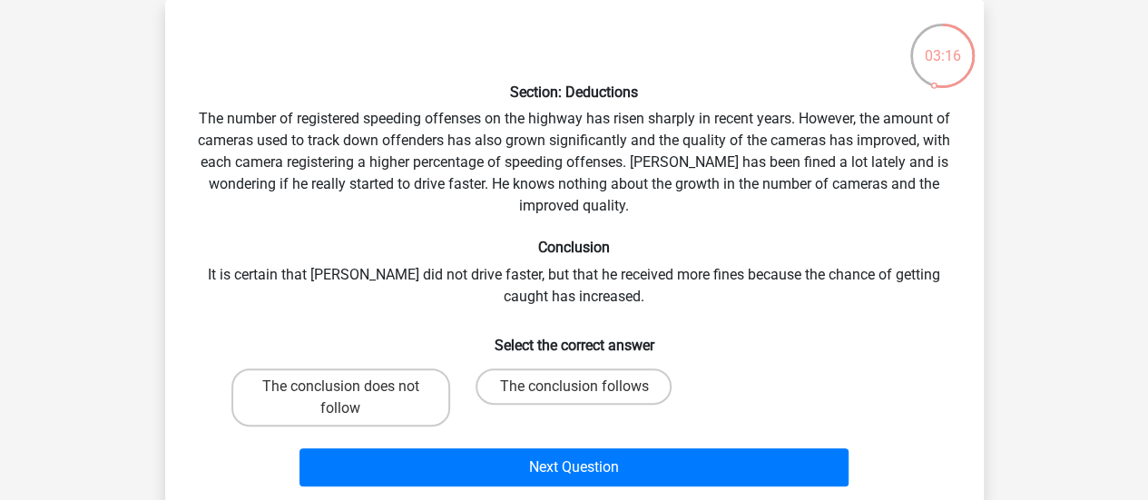
click at [752, 271] on div "Section: Deductions The number of registered speeding offenses on the highway h…" at bounding box center [574, 254] width 804 height 479
click at [358, 270] on div "Section: Deductions The number of registered speeding offenses on the highway h…" at bounding box center [574, 254] width 804 height 479
drag, startPoint x: 358, startPoint y: 270, endPoint x: 294, endPoint y: 279, distance: 64.2
click at [294, 279] on div "Section: Deductions The number of registered speeding offenses on the highway h…" at bounding box center [574, 254] width 804 height 479
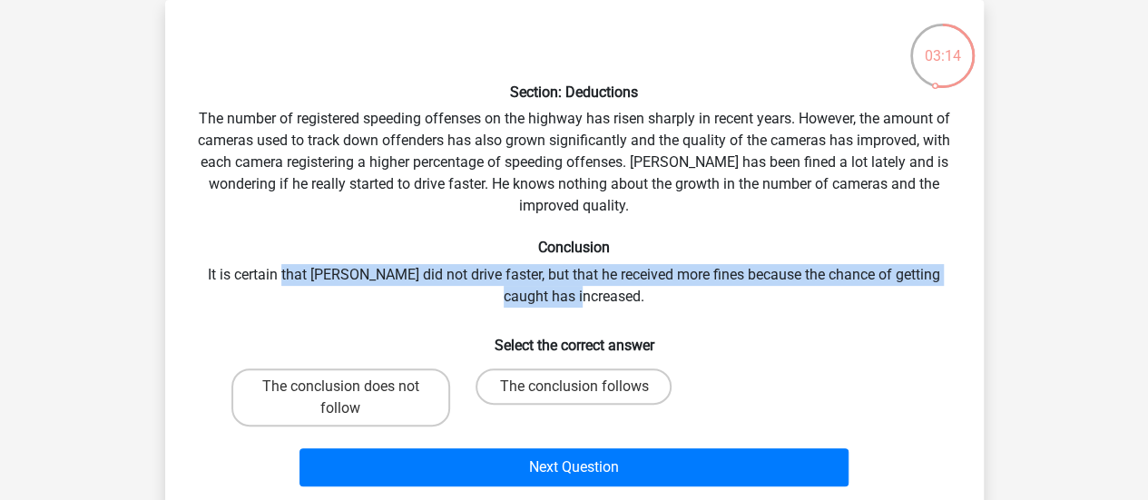
drag, startPoint x: 294, startPoint y: 279, endPoint x: 366, endPoint y: 299, distance: 74.4
click at [366, 299] on div "Section: Deductions The number of registered speeding offenses on the highway h…" at bounding box center [574, 254] width 804 height 479
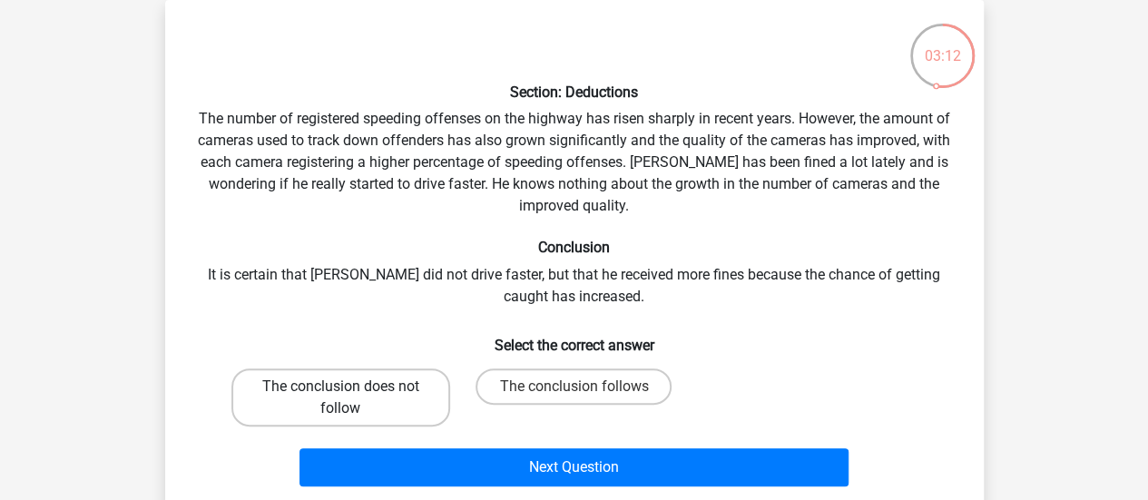
click at [372, 388] on label "The conclusion does not follow" at bounding box center [340, 397] width 219 height 58
click at [352, 388] on input "The conclusion does not follow" at bounding box center [346, 393] width 12 height 12
radio input "true"
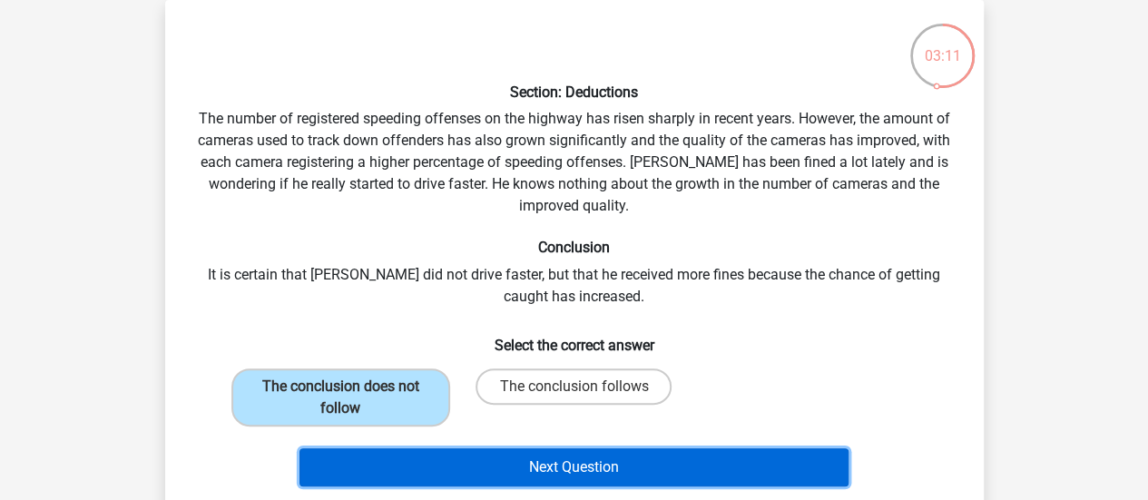
click at [465, 468] on button "Next Question" at bounding box center [574, 467] width 549 height 38
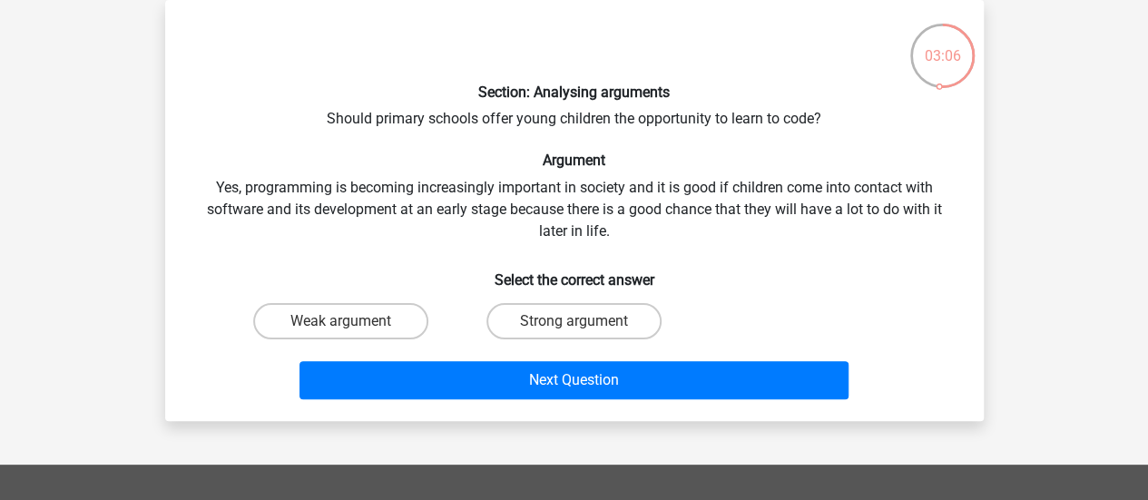
click at [577, 126] on div "Section: Analysing arguments Should primary schools offer young children the op…" at bounding box center [574, 211] width 804 height 392
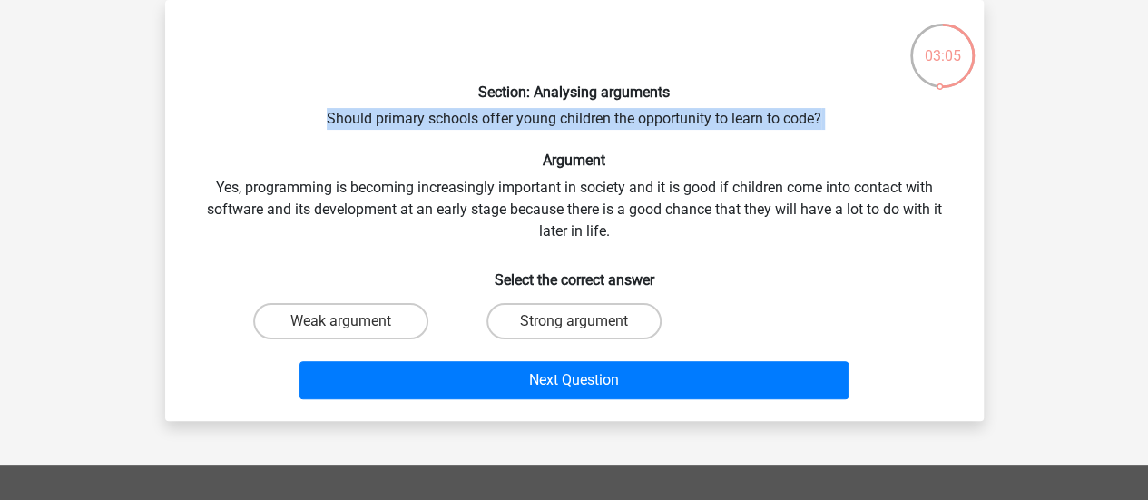
click at [577, 126] on div "Section: Analysing arguments Should primary schools offer young children the op…" at bounding box center [574, 211] width 804 height 392
click at [578, 126] on div "Section: Analysing arguments Should primary schools offer young children the op…" at bounding box center [574, 211] width 804 height 392
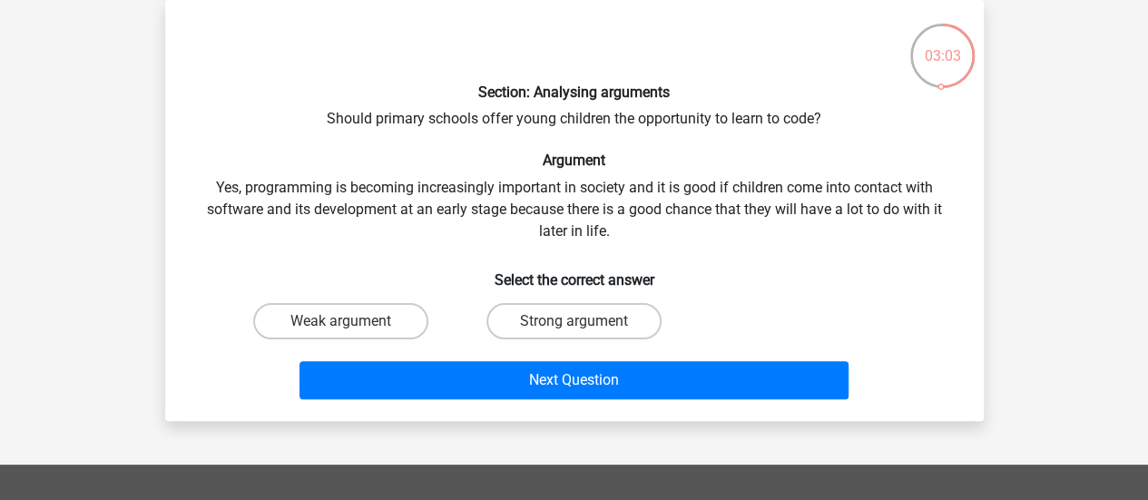
click at [563, 153] on h6 "Argument" at bounding box center [574, 160] width 761 height 17
click at [515, 176] on div "Section: Analysing arguments Should primary schools offer young children the op…" at bounding box center [574, 211] width 804 height 392
drag, startPoint x: 515, startPoint y: 176, endPoint x: 491, endPoint y: 192, distance: 28.2
click at [491, 192] on div "Section: Analysing arguments Should primary schools offer young children the op…" at bounding box center [574, 211] width 804 height 392
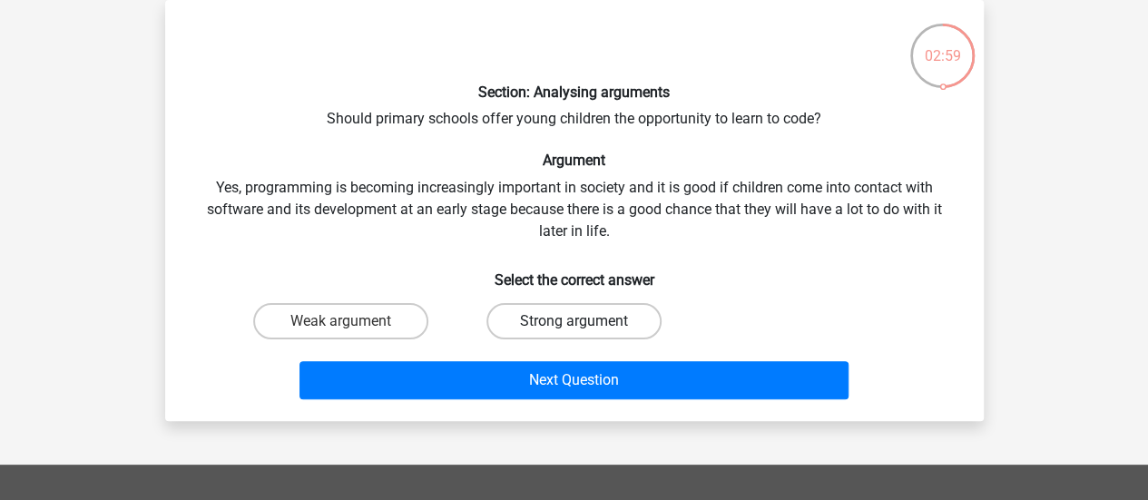
click at [526, 319] on label "Strong argument" at bounding box center [573, 321] width 175 height 36
click at [574, 321] on input "Strong argument" at bounding box center [580, 327] width 12 height 12
radio input "true"
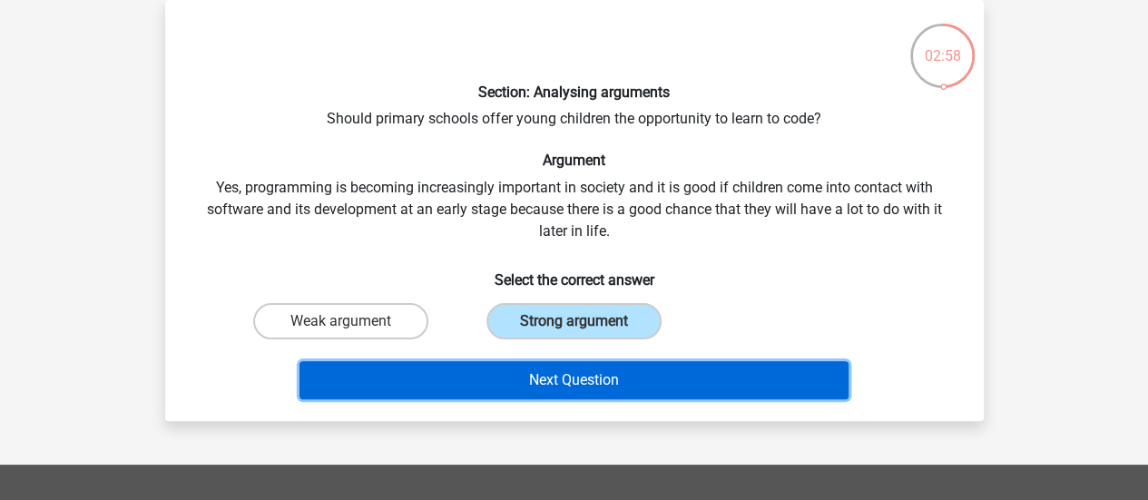
click at [549, 384] on button "Next Question" at bounding box center [574, 380] width 549 height 38
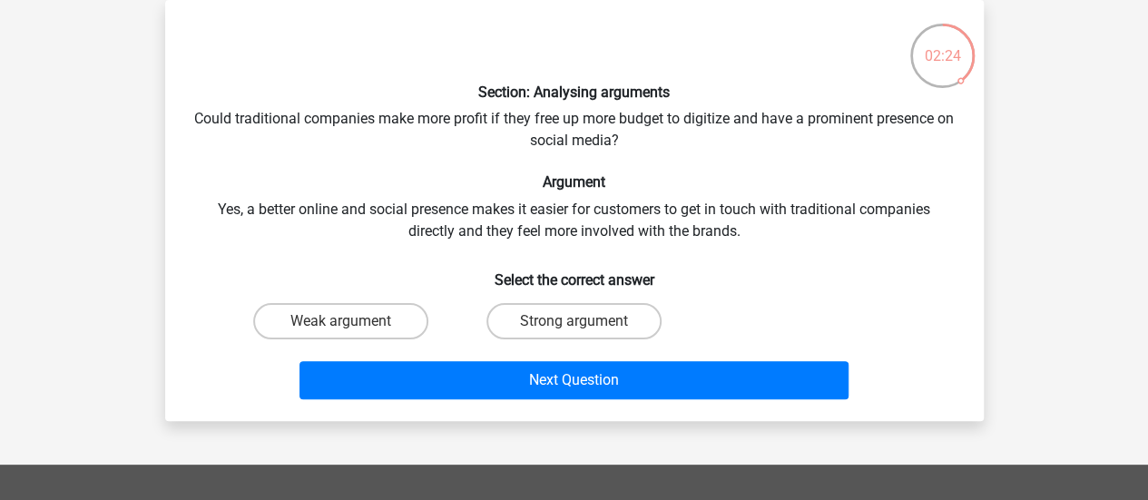
click at [462, 122] on div "Section: Analysing arguments Could traditional companies make more profit if th…" at bounding box center [574, 211] width 804 height 392
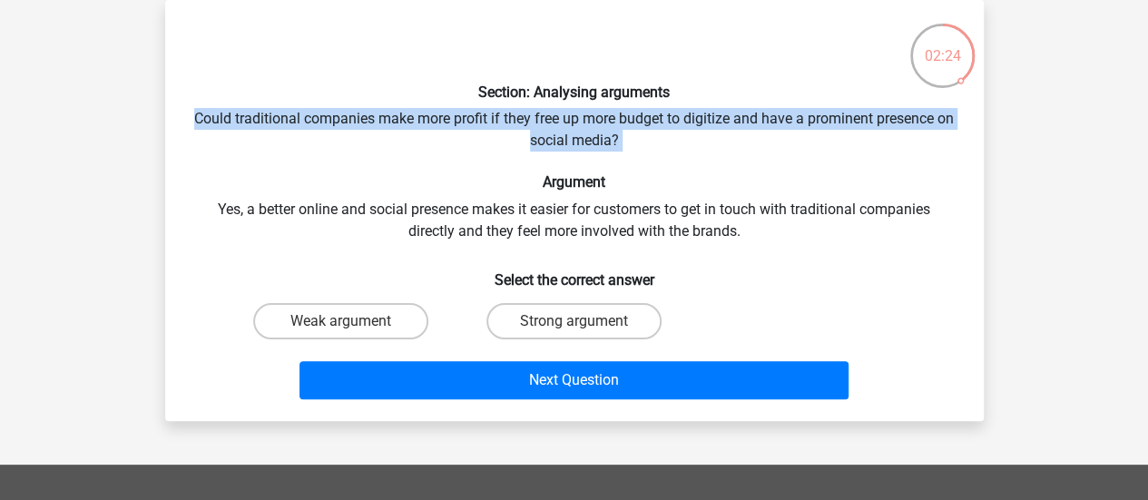
click at [462, 122] on div "Section: Analysing arguments Could traditional companies make more profit if th…" at bounding box center [574, 211] width 804 height 392
click at [519, 132] on div "Section: Analysing arguments Could traditional companies make more profit if th…" at bounding box center [574, 211] width 804 height 392
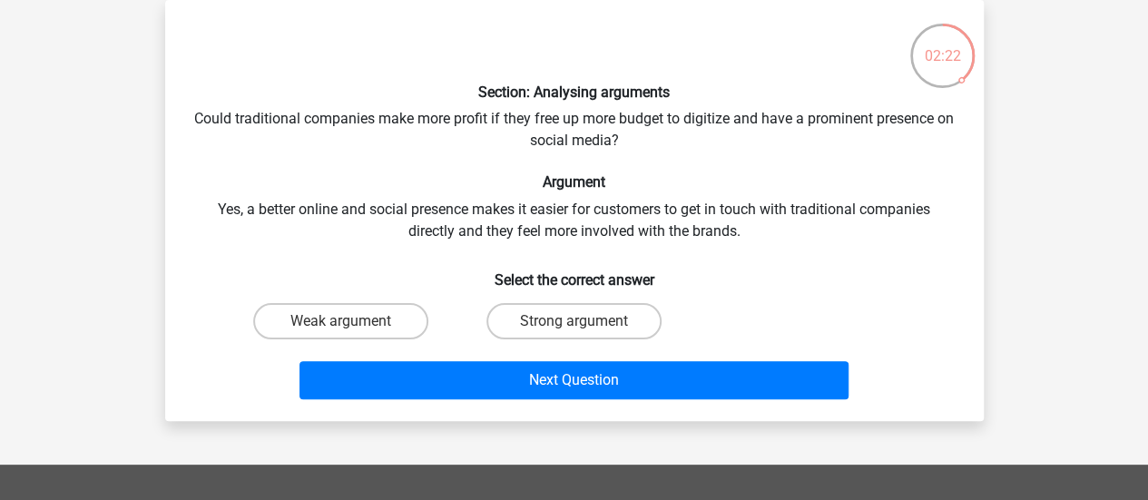
click at [559, 124] on div "Section: Analysing arguments Could traditional companies make more profit if th…" at bounding box center [574, 211] width 804 height 392
drag, startPoint x: 559, startPoint y: 124, endPoint x: 855, endPoint y: 122, distance: 295.9
click at [855, 122] on div "Section: Analysing arguments Could traditional companies make more profit if th…" at bounding box center [574, 211] width 804 height 392
drag, startPoint x: 855, startPoint y: 122, endPoint x: 619, endPoint y: 120, distance: 236.0
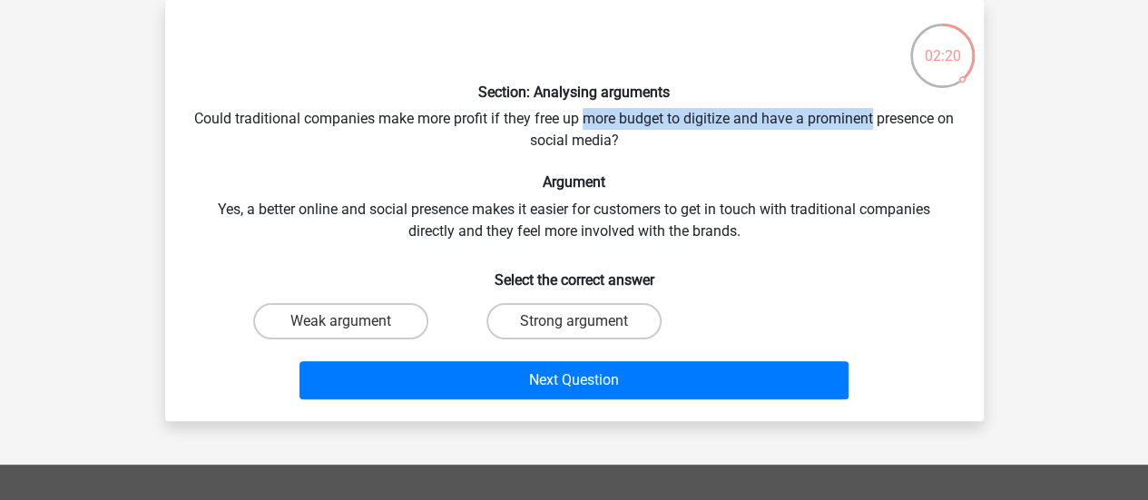
click at [619, 120] on div "Section: Analysing arguments Could traditional companies make more profit if th…" at bounding box center [574, 211] width 804 height 392
drag, startPoint x: 619, startPoint y: 120, endPoint x: 662, endPoint y: 145, distance: 49.7
click at [662, 145] on div "Section: Analysing arguments Could traditional companies make more profit if th…" at bounding box center [574, 211] width 804 height 392
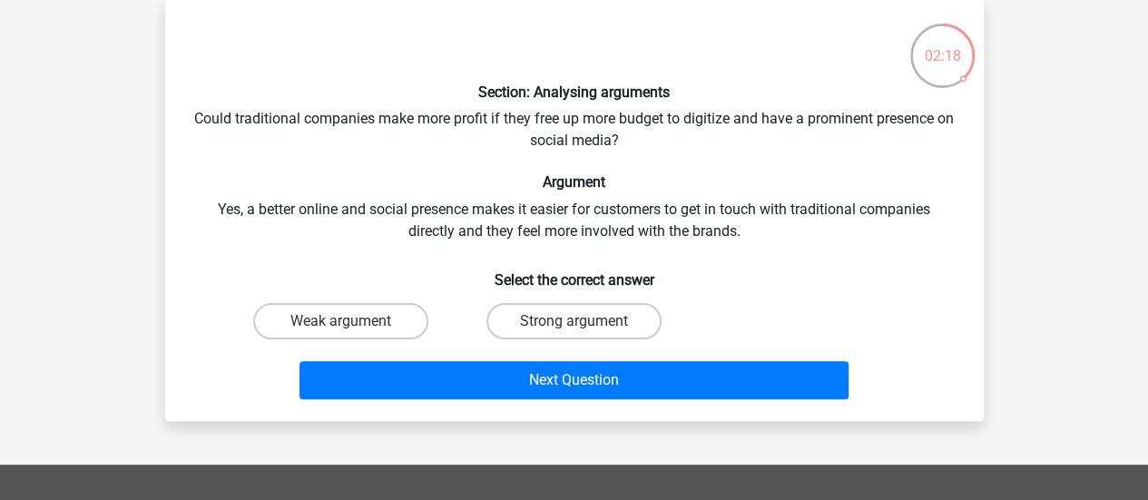
click at [576, 217] on div "Section: Analysing arguments Could traditional companies make more profit if th…" at bounding box center [574, 211] width 804 height 392
drag, startPoint x: 576, startPoint y: 217, endPoint x: 688, endPoint y: 208, distance: 112.0
click at [688, 208] on div "Section: Analysing arguments Could traditional companies make more profit if th…" at bounding box center [574, 211] width 804 height 392
click at [585, 334] on label "Strong argument" at bounding box center [573, 321] width 175 height 36
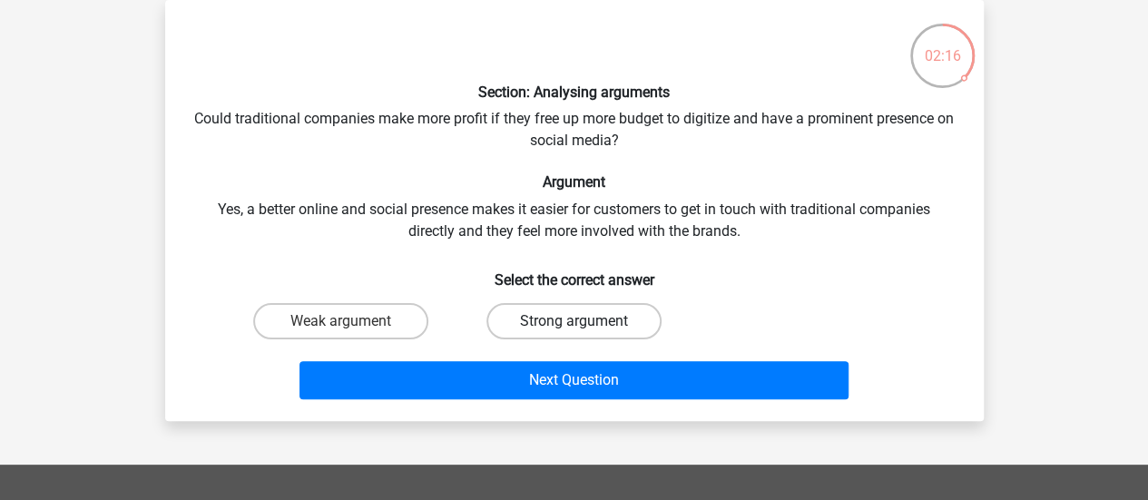
click at [585, 333] on input "Strong argument" at bounding box center [580, 327] width 12 height 12
radio input "true"
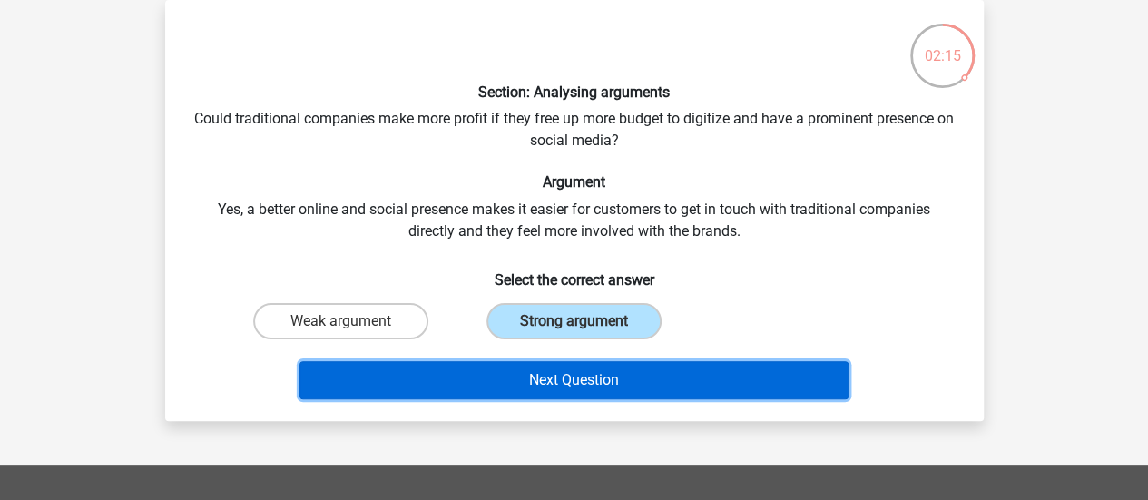
click at [582, 389] on button "Next Question" at bounding box center [574, 380] width 549 height 38
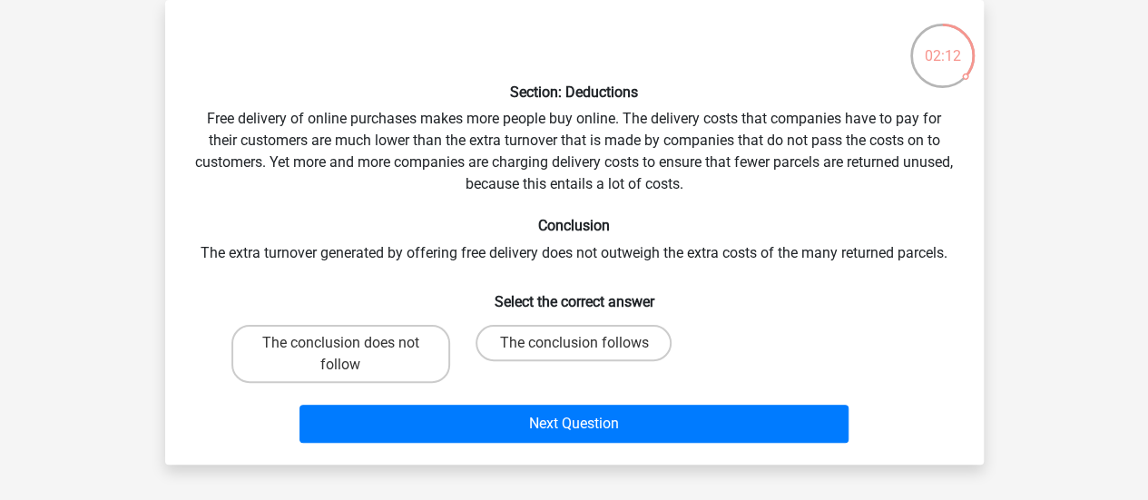
click at [289, 112] on div "Section: Deductions Free delivery of online purchases makes more people buy onl…" at bounding box center [574, 233] width 804 height 436
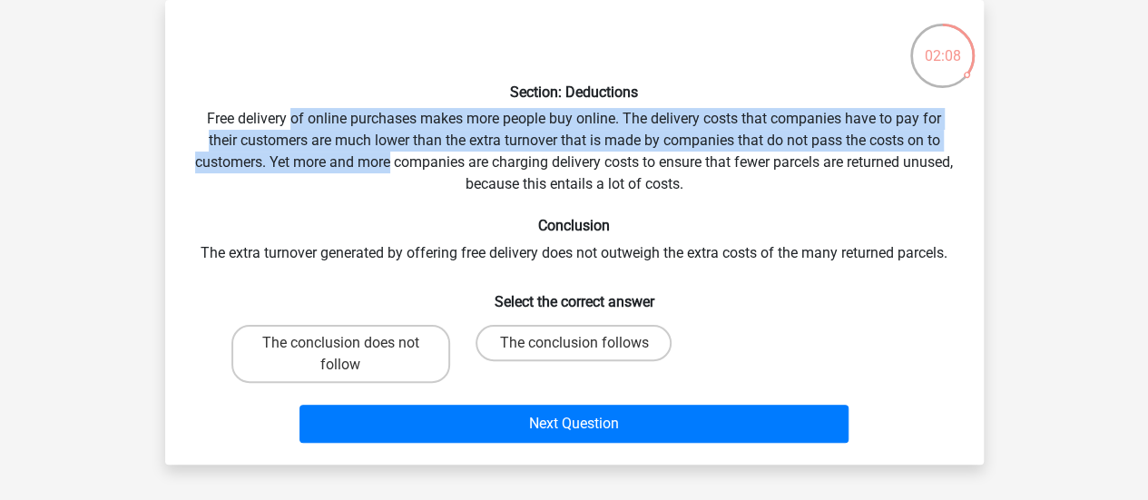
drag, startPoint x: 289, startPoint y: 112, endPoint x: 405, endPoint y: 157, distance: 124.7
click at [405, 157] on div "Section: Deductions Free delivery of online purchases makes more people buy onl…" at bounding box center [574, 233] width 804 height 436
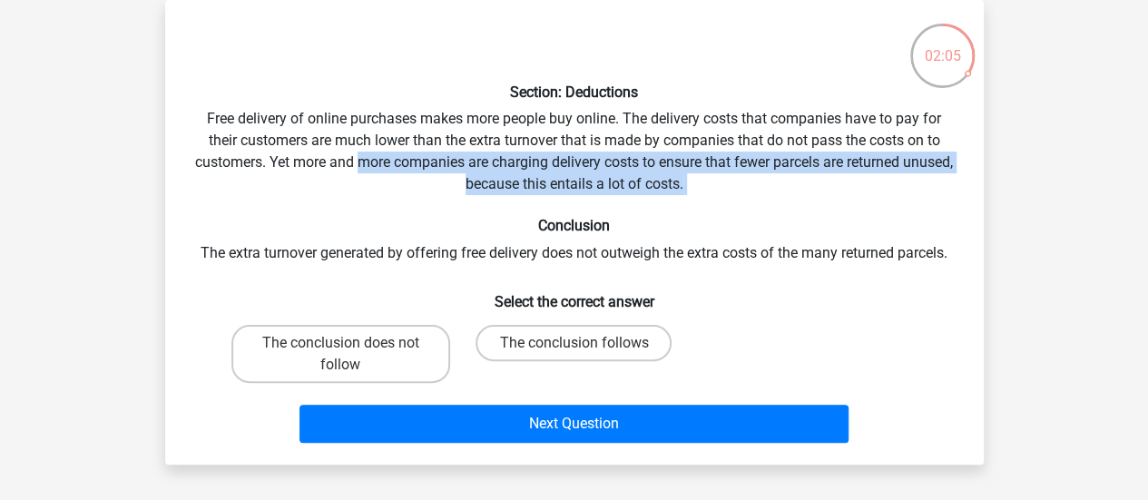
drag, startPoint x: 405, startPoint y: 157, endPoint x: 799, endPoint y: 188, distance: 395.1
click at [799, 188] on div "Section: Deductions Free delivery of online purchases makes more people buy onl…" at bounding box center [574, 233] width 804 height 436
drag, startPoint x: 799, startPoint y: 188, endPoint x: 583, endPoint y: 165, distance: 217.2
click at [583, 165] on div "Section: Deductions Free delivery of online purchases makes more people buy onl…" at bounding box center [574, 233] width 804 height 436
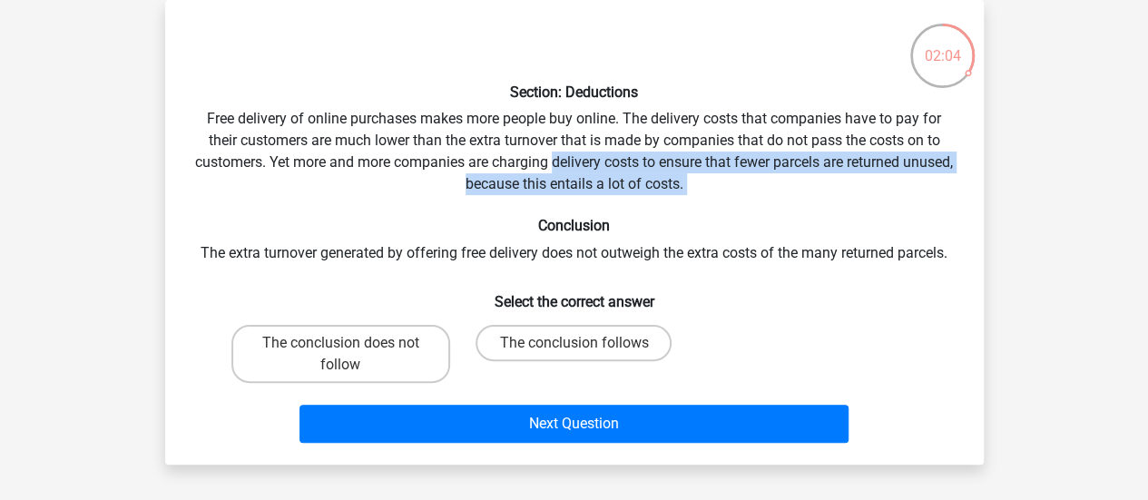
click at [583, 165] on div "Section: Deductions Free delivery of online purchases makes more people buy onl…" at bounding box center [574, 233] width 804 height 436
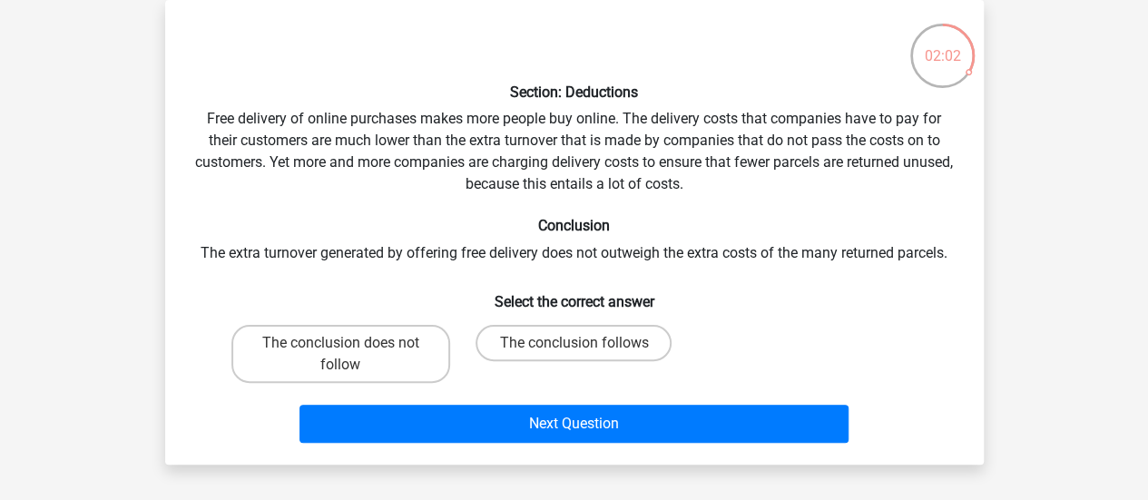
click at [478, 250] on div "Section: Deductions Free delivery of online purchases makes more people buy onl…" at bounding box center [574, 233] width 804 height 436
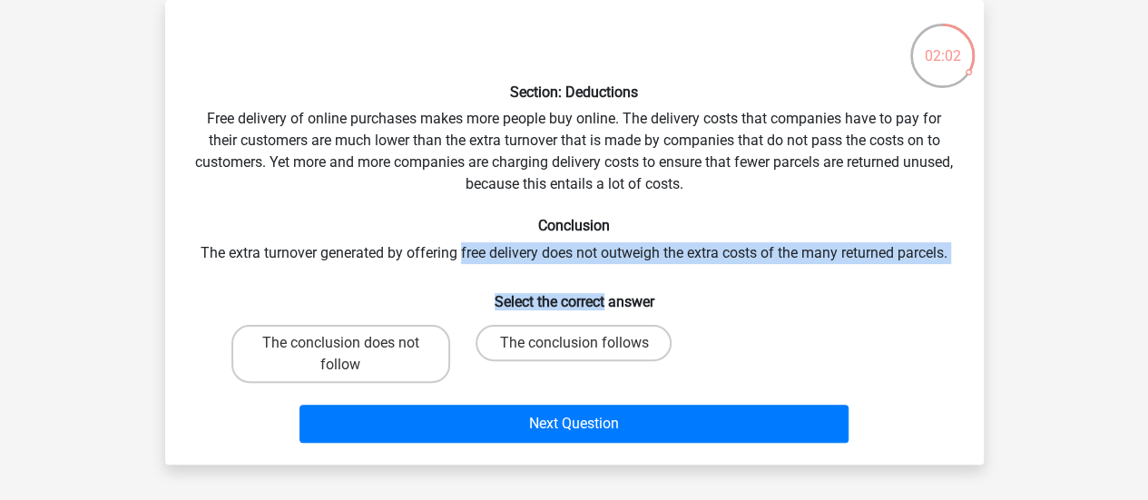
drag, startPoint x: 478, startPoint y: 250, endPoint x: 588, endPoint y: 283, distance: 114.8
click at [588, 283] on div "Section: Deductions Free delivery of online purchases makes more people buy onl…" at bounding box center [574, 233] width 804 height 436
click at [588, 283] on h6 "Select the correct answer" at bounding box center [574, 295] width 761 height 32
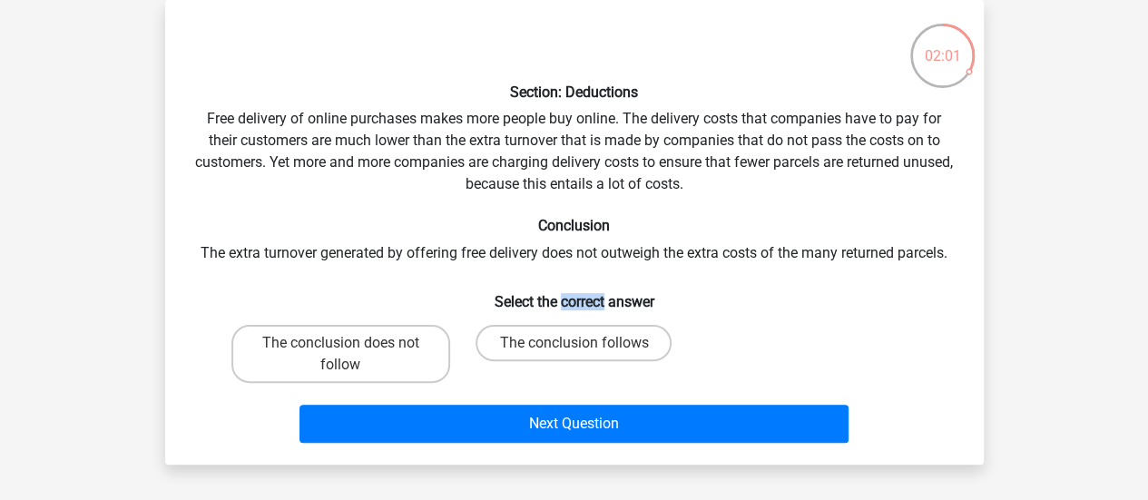
drag, startPoint x: 588, startPoint y: 283, endPoint x: 546, endPoint y: 265, distance: 45.5
click at [546, 265] on div "Section: Deductions Free delivery of online purchases makes more people buy onl…" at bounding box center [574, 233] width 804 height 436
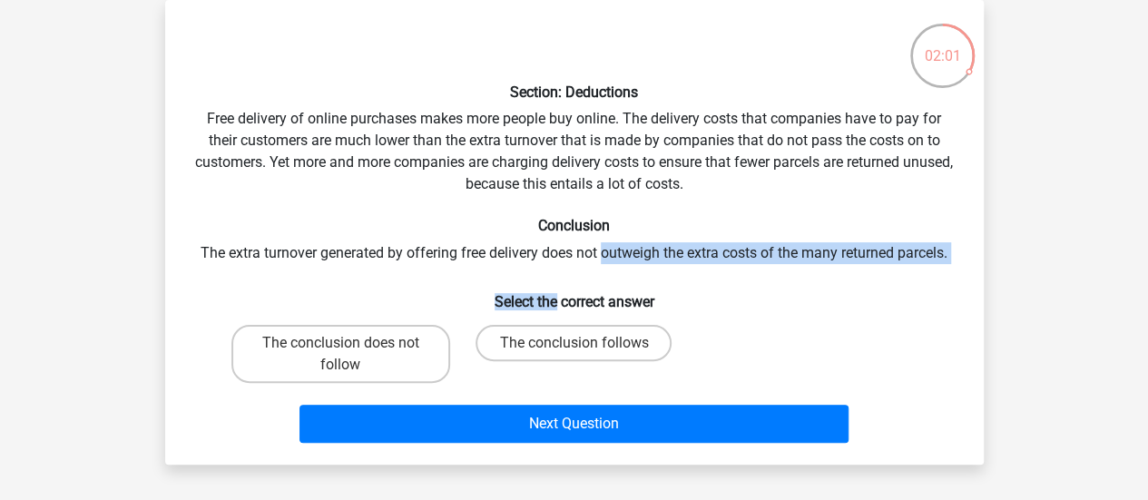
drag, startPoint x: 546, startPoint y: 265, endPoint x: 640, endPoint y: 255, distance: 94.0
click at [640, 255] on div "Section: Deductions Free delivery of online purchases makes more people buy onl…" at bounding box center [574, 233] width 804 height 436
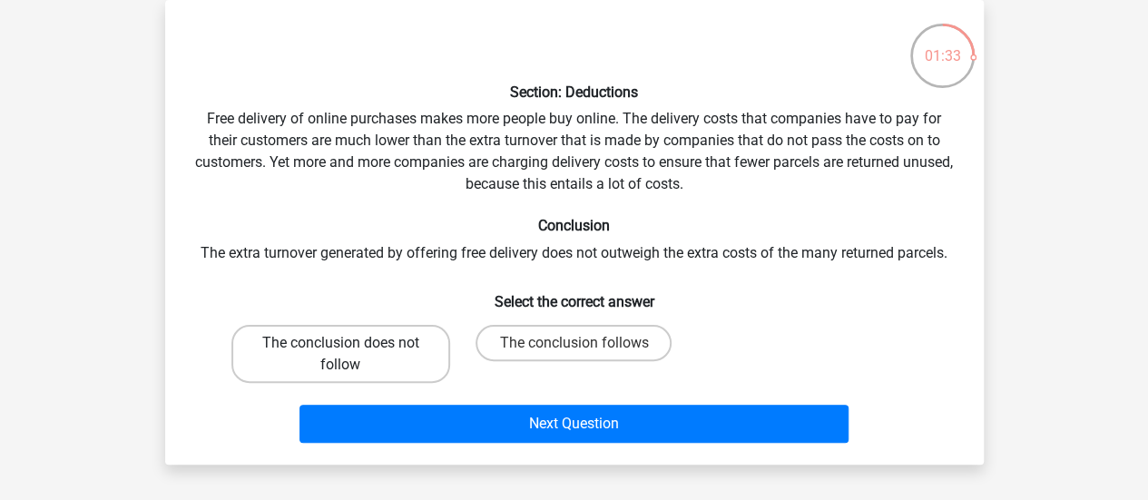
click at [413, 364] on label "The conclusion does not follow" at bounding box center [340, 354] width 219 height 58
click at [352, 355] on input "The conclusion does not follow" at bounding box center [346, 349] width 12 height 12
radio input "true"
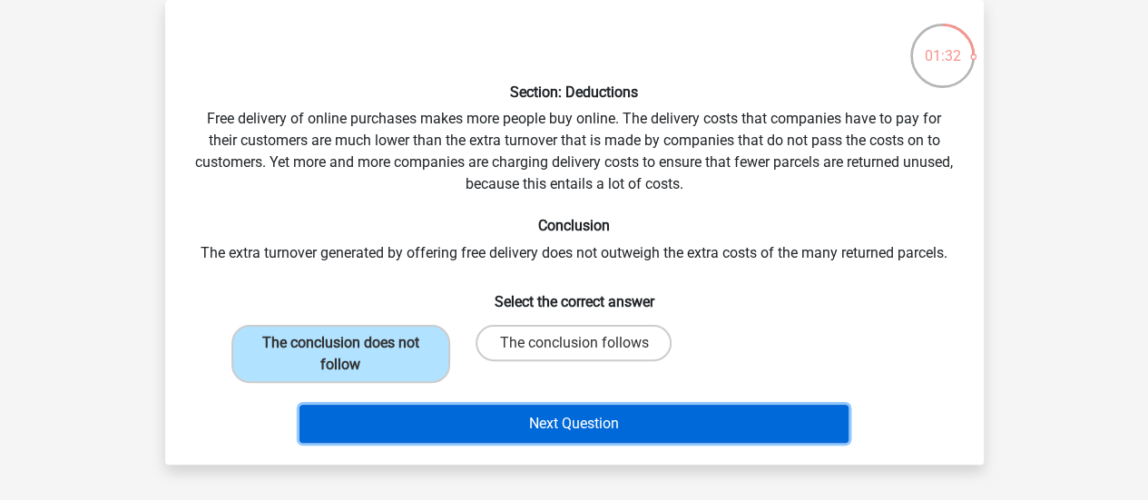
click at [477, 422] on button "Next Question" at bounding box center [574, 424] width 549 height 38
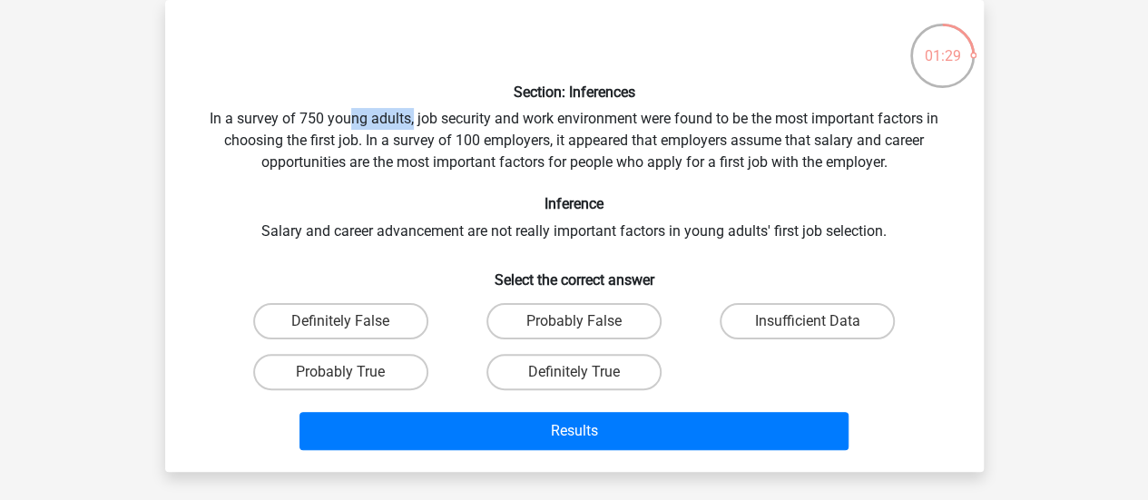
drag, startPoint x: 409, startPoint y: 123, endPoint x: 350, endPoint y: 121, distance: 59.0
click at [350, 121] on div "Section: Inferences In a survey of 750 young adults, job security and work envi…" at bounding box center [574, 236] width 804 height 443
drag, startPoint x: 350, startPoint y: 121, endPoint x: 625, endPoint y: 123, distance: 275.0
click at [625, 123] on div "Section: Inferences In a survey of 750 young adults, job security and work envi…" at bounding box center [574, 236] width 804 height 443
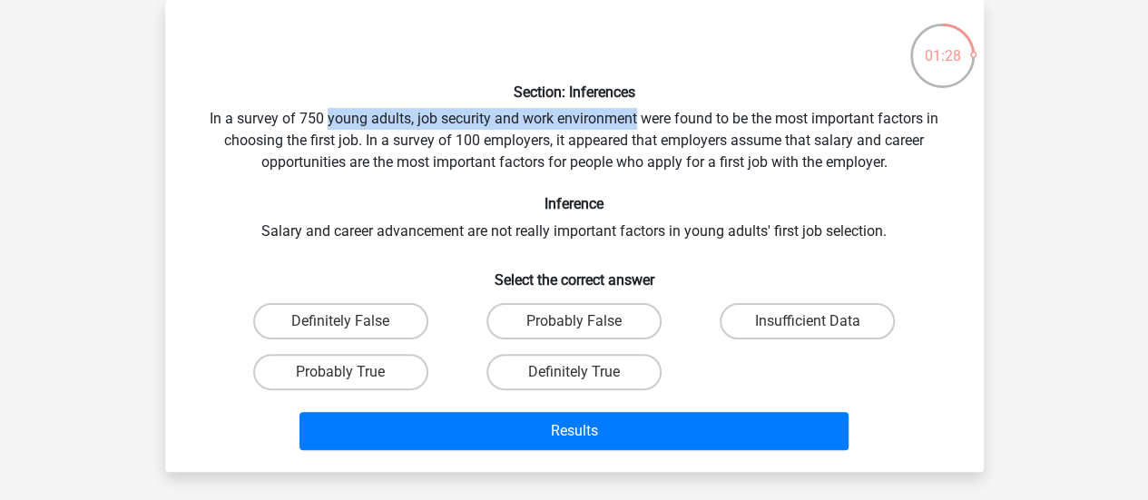
click at [625, 123] on div "Section: Inferences In a survey of 750 young adults, job security and work envi…" at bounding box center [574, 236] width 804 height 443
drag, startPoint x: 625, startPoint y: 123, endPoint x: 457, endPoint y: 106, distance: 168.7
click at [457, 106] on div "Section: Inferences In a survey of 750 young adults, job security and work envi…" at bounding box center [574, 236] width 804 height 443
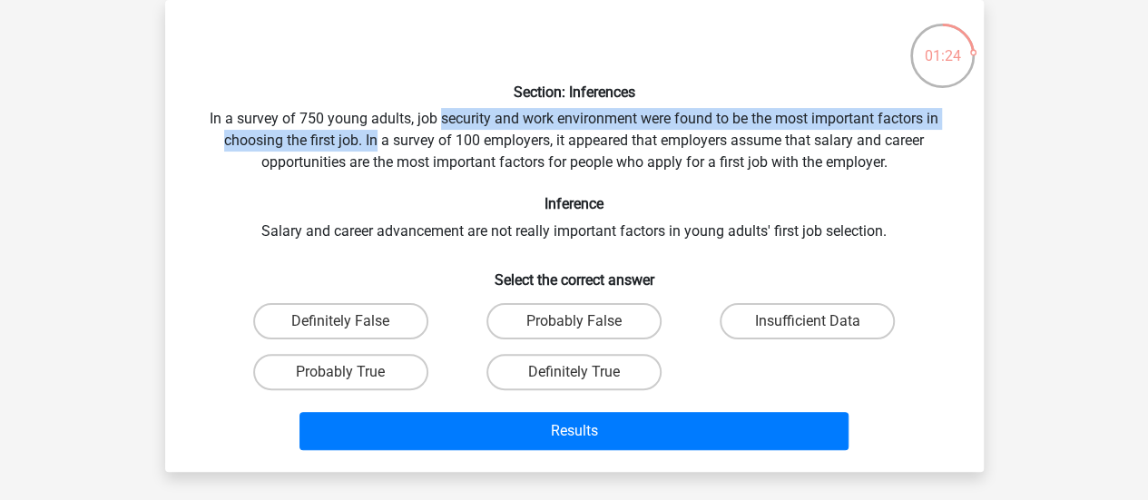
drag, startPoint x: 457, startPoint y: 106, endPoint x: 368, endPoint y: 144, distance: 96.8
click at [368, 144] on div "Section: Inferences In a survey of 750 young adults, job security and work envi…" at bounding box center [574, 236] width 804 height 443
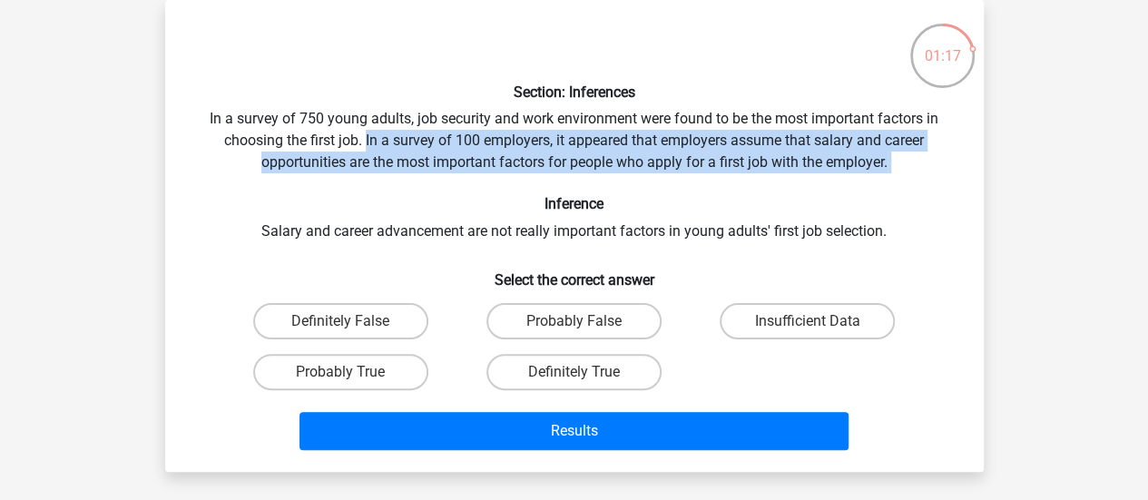
drag, startPoint x: 368, startPoint y: 144, endPoint x: 902, endPoint y: 162, distance: 534.0
click at [902, 162] on div "Section: Inferences In a survey of 750 young adults, job security and work envi…" at bounding box center [574, 236] width 804 height 443
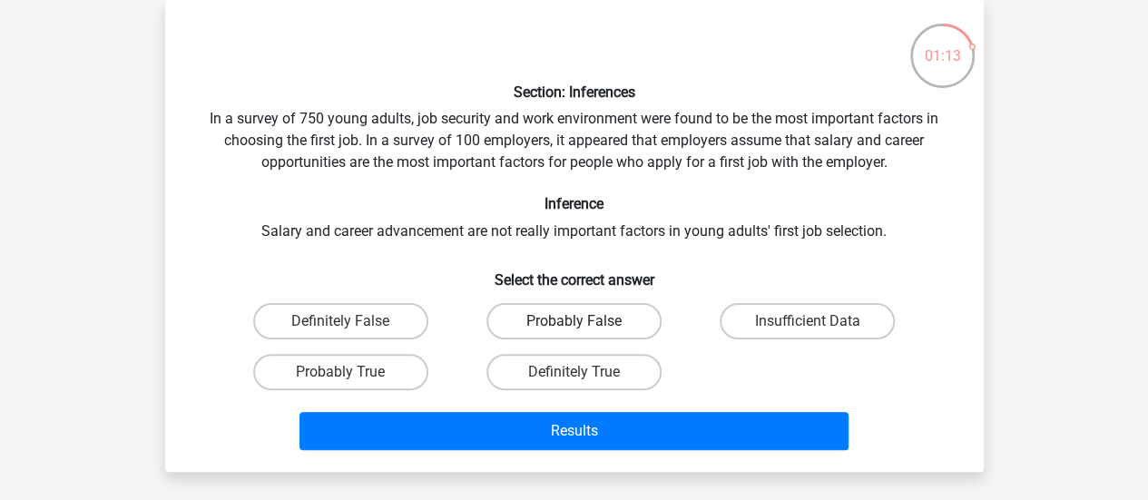
click at [557, 334] on label "Probably False" at bounding box center [573, 321] width 175 height 36
click at [574, 333] on input "Probably False" at bounding box center [580, 327] width 12 height 12
radio input "true"
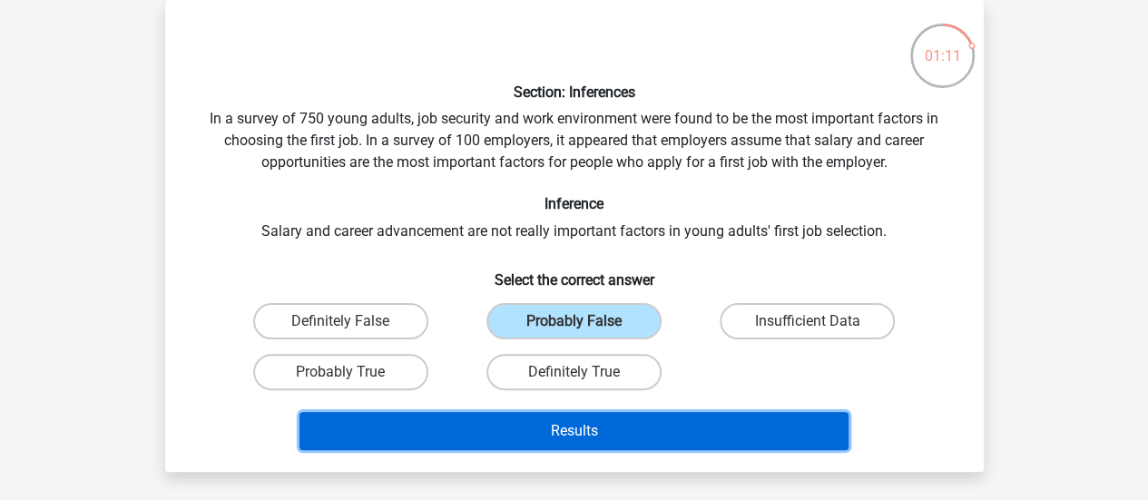
click at [533, 425] on button "Results" at bounding box center [574, 431] width 549 height 38
